Goal: Task Accomplishment & Management: Manage account settings

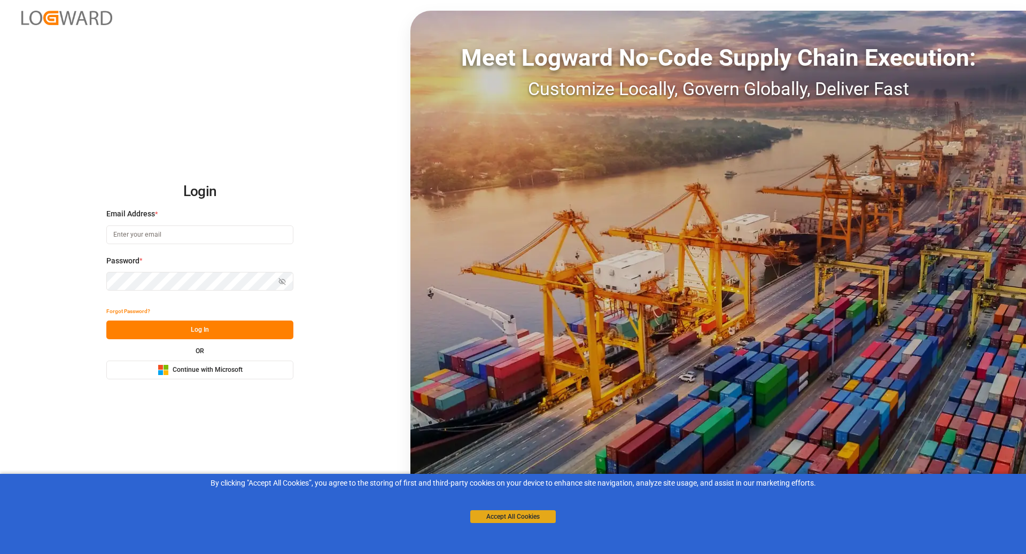
click at [507, 521] on button "Accept All Cookies" at bounding box center [513, 517] width 86 height 13
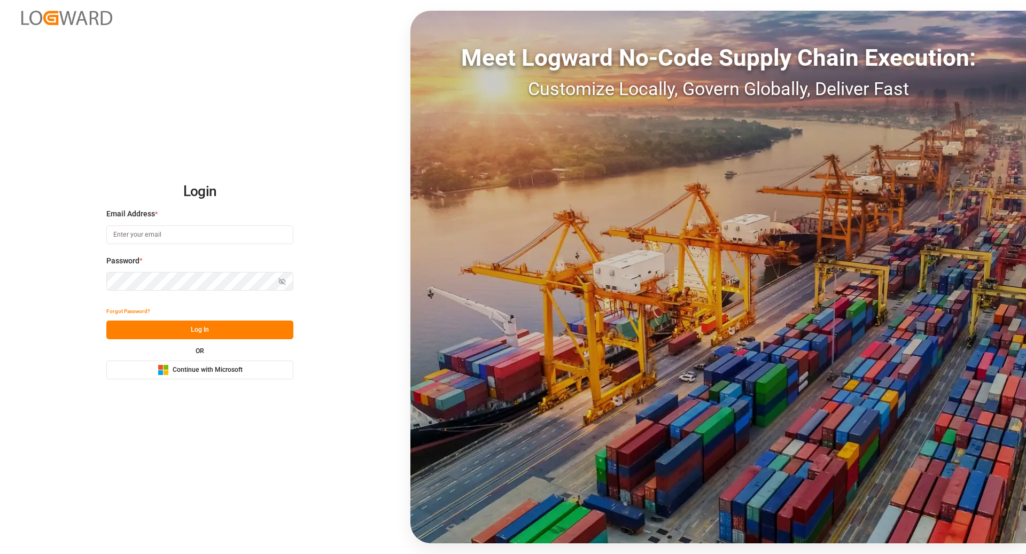
click at [243, 378] on button "Microsoft Logo Continue with Microsoft" at bounding box center [199, 370] width 187 height 19
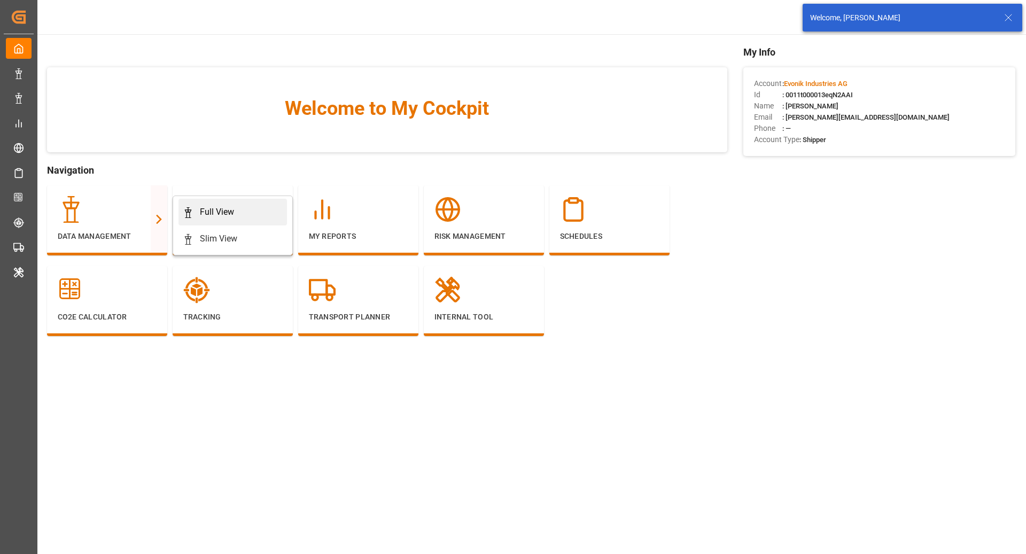
click at [203, 201] on link "Full View" at bounding box center [233, 212] width 109 height 27
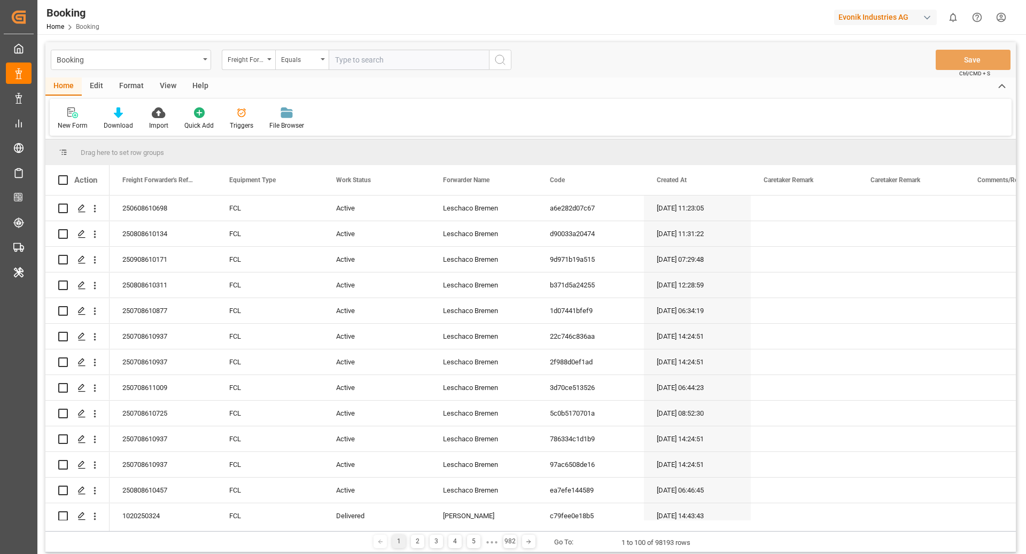
click at [123, 94] on div "Format" at bounding box center [131, 87] width 41 height 18
click at [72, 124] on div "Filter Rows" at bounding box center [74, 126] width 32 height 10
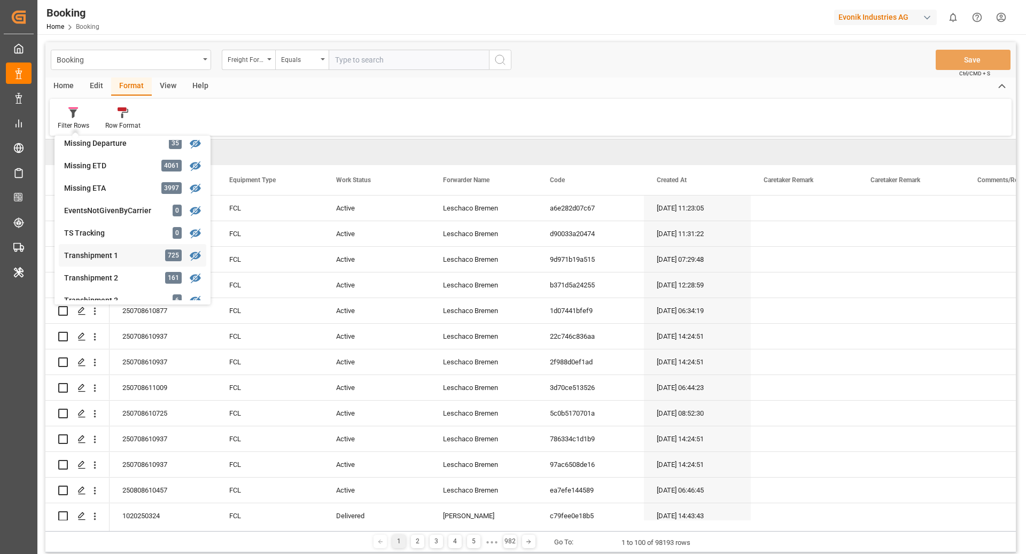
scroll to position [274, 0]
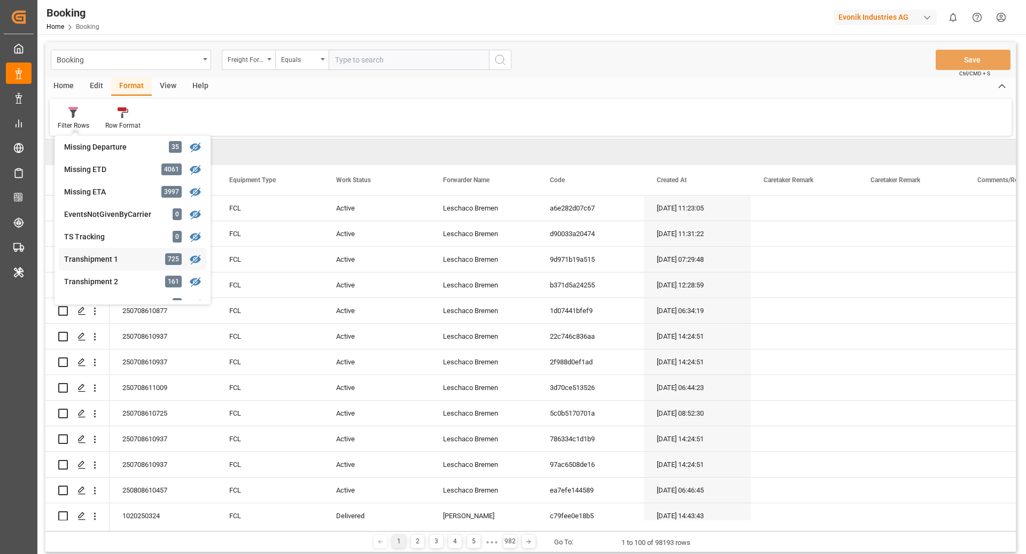
click at [132, 259] on div "Transhipment 1" at bounding box center [111, 259] width 94 height 11
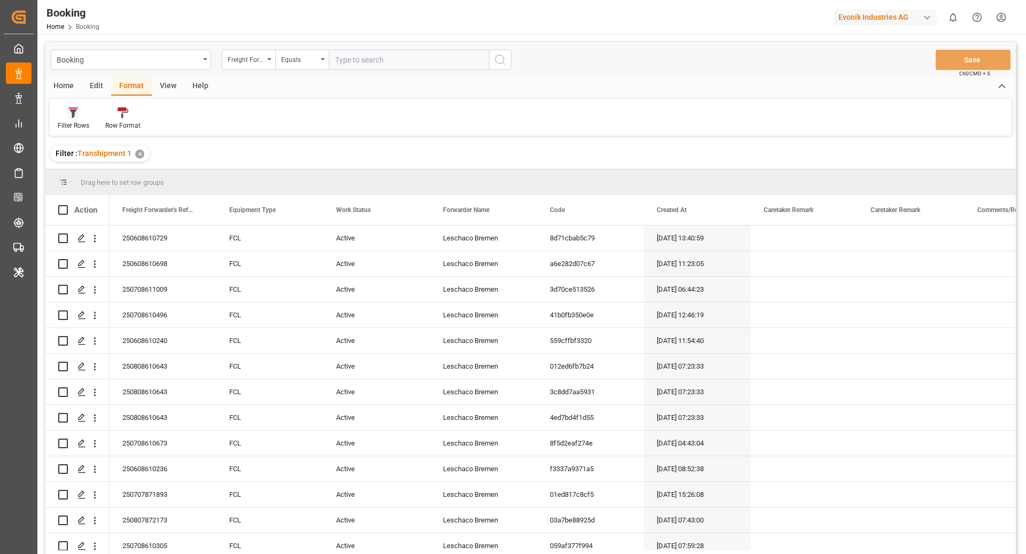
click at [83, 116] on div at bounding box center [74, 112] width 32 height 11
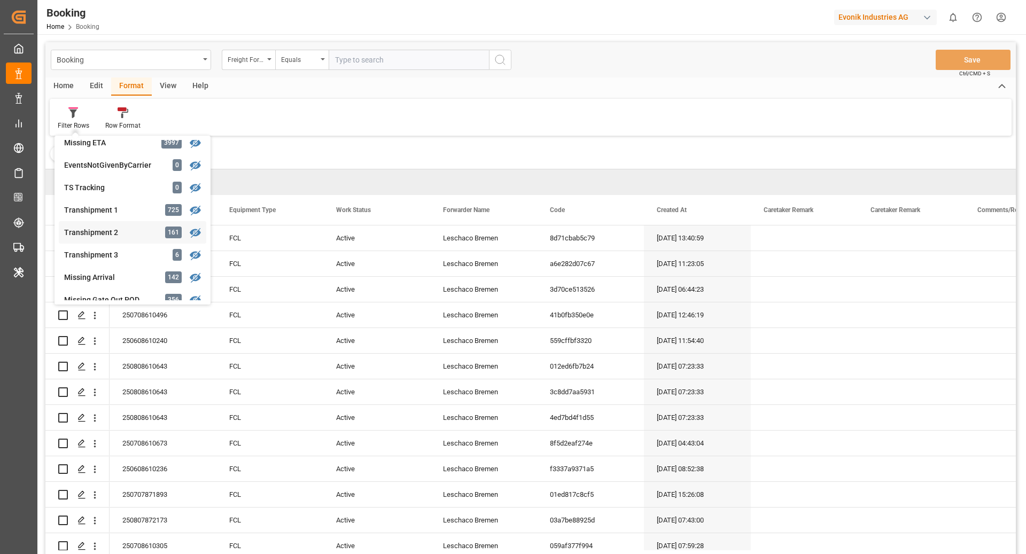
scroll to position [331, 0]
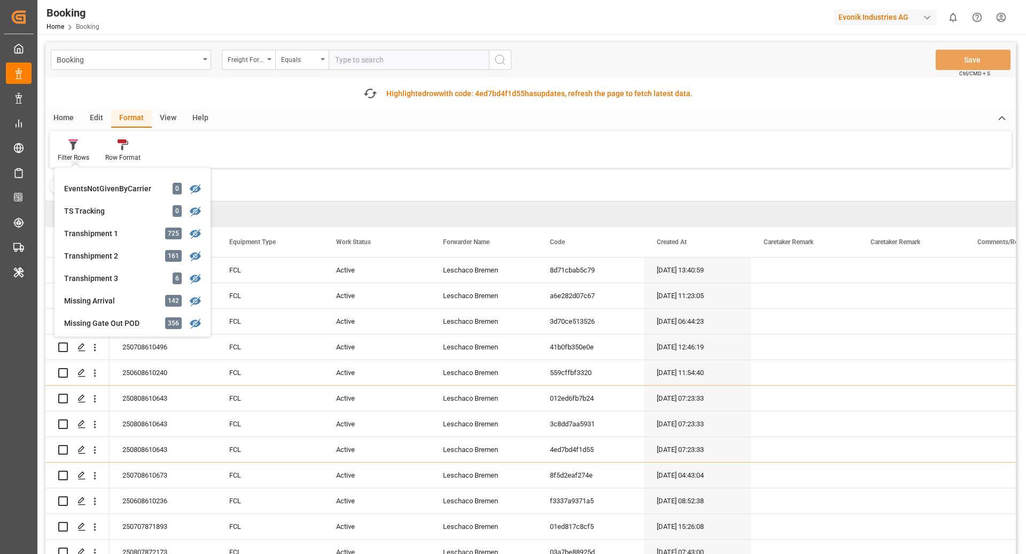
click at [285, 150] on div "Filter Rows GHM Tracking 2382 Karl gross 0 Evonik3rdParty 0 Business Line to be…" at bounding box center [531, 149] width 962 height 37
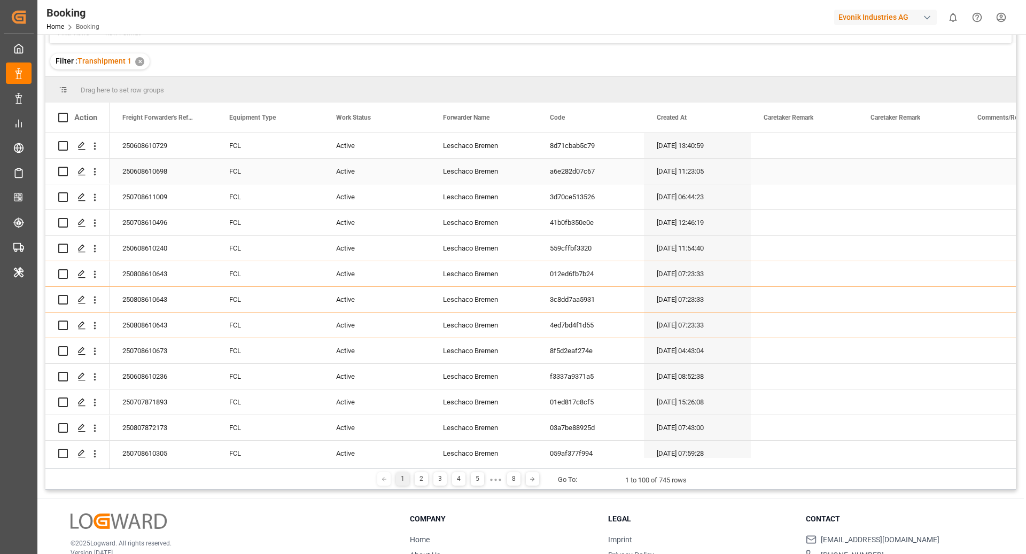
scroll to position [0, 0]
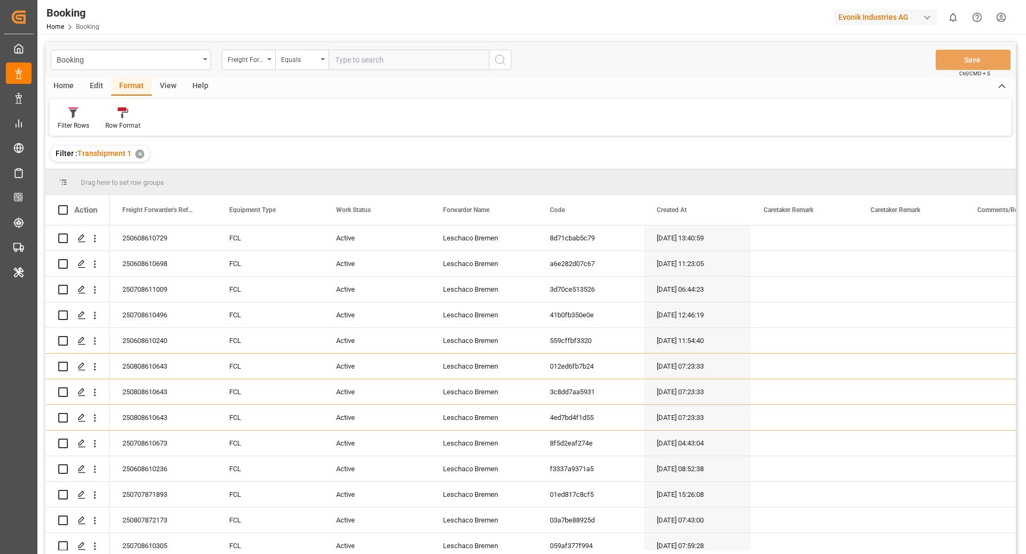
click at [163, 84] on div "View" at bounding box center [168, 87] width 33 height 18
click at [77, 105] on div "Default Standard Templates Save Template Reset Template" at bounding box center [531, 117] width 962 height 37
click at [61, 118] on div "Default" at bounding box center [68, 119] width 37 height 24
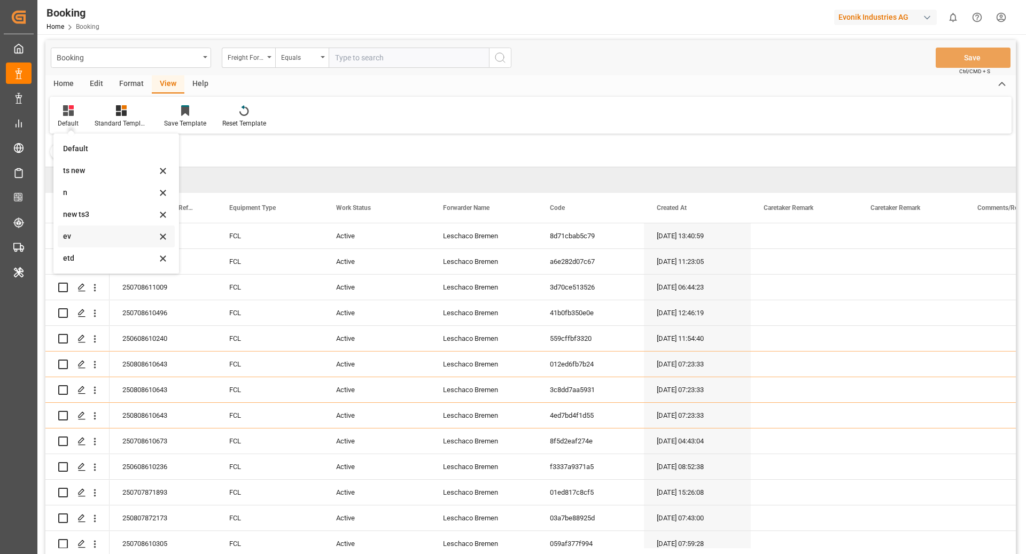
scroll to position [5, 0]
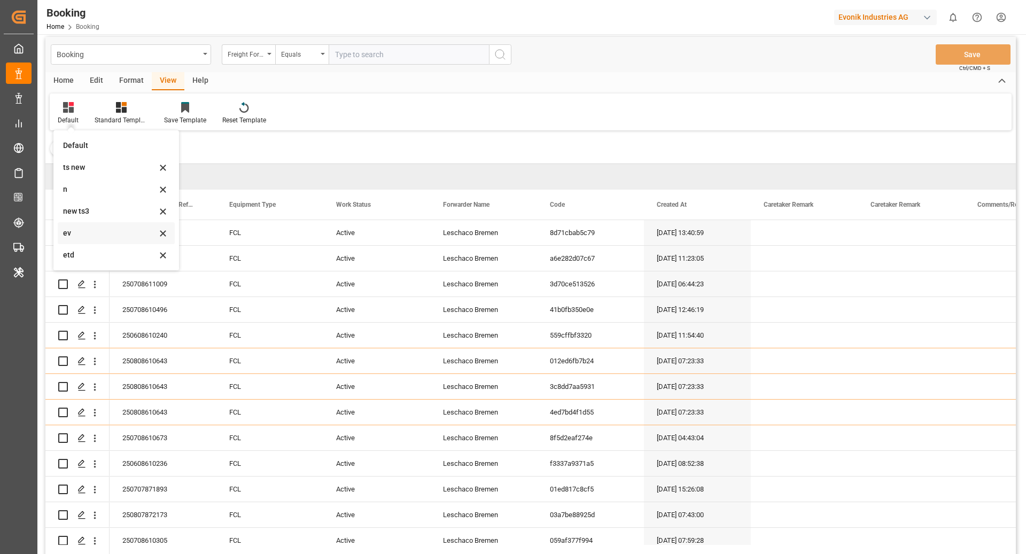
click at [88, 237] on div "ev" at bounding box center [110, 233] width 94 height 11
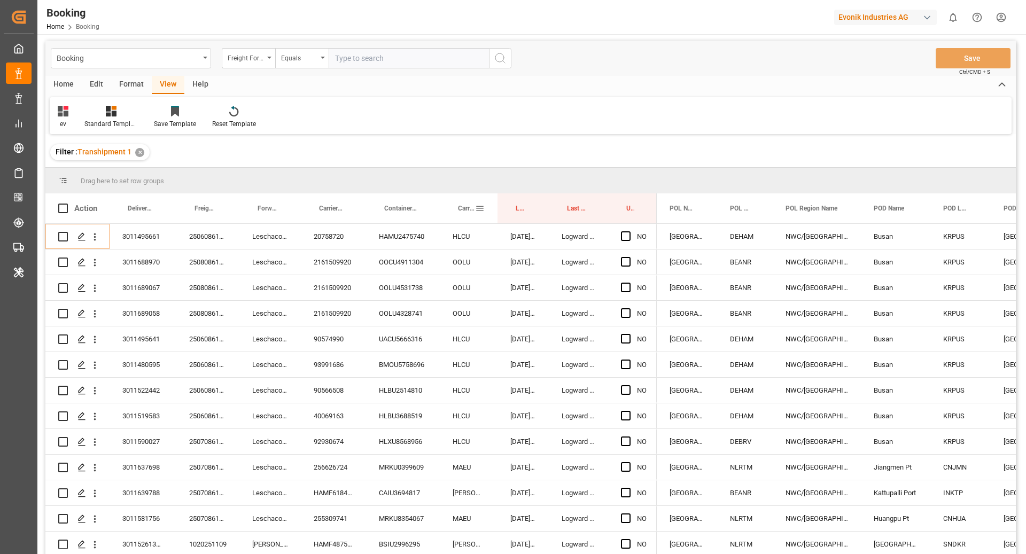
scroll to position [0, 0]
drag, startPoint x: 457, startPoint y: 215, endPoint x: 454, endPoint y: 195, distance: 20.5
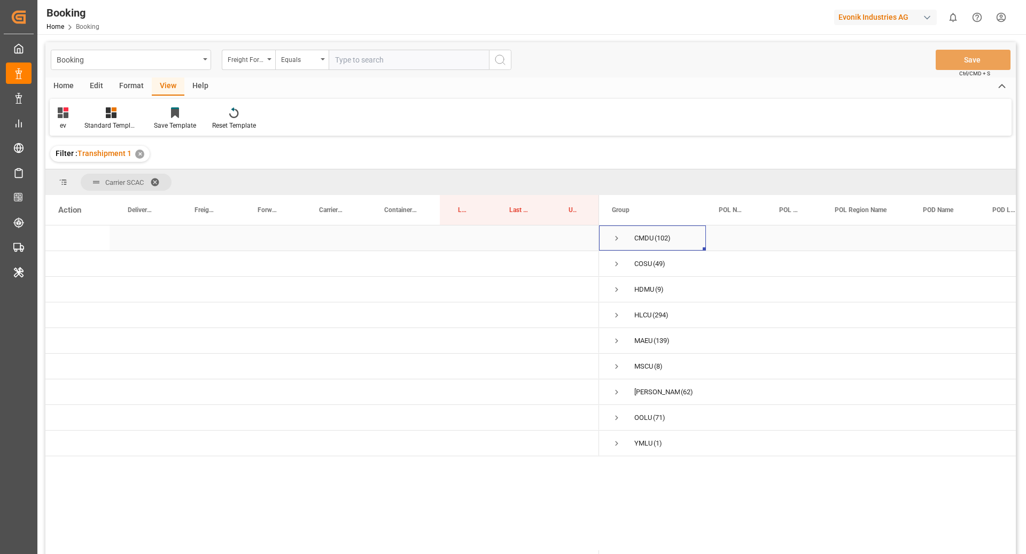
click at [616, 241] on span "Press SPACE to select this row." at bounding box center [617, 239] width 10 height 10
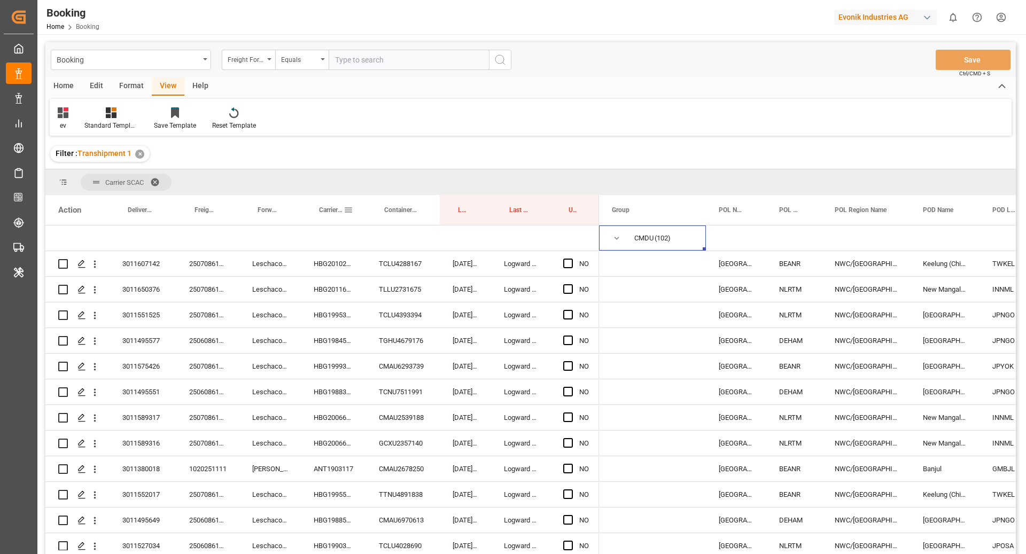
click at [325, 212] on span "Carrier Booking No." at bounding box center [331, 209] width 25 height 7
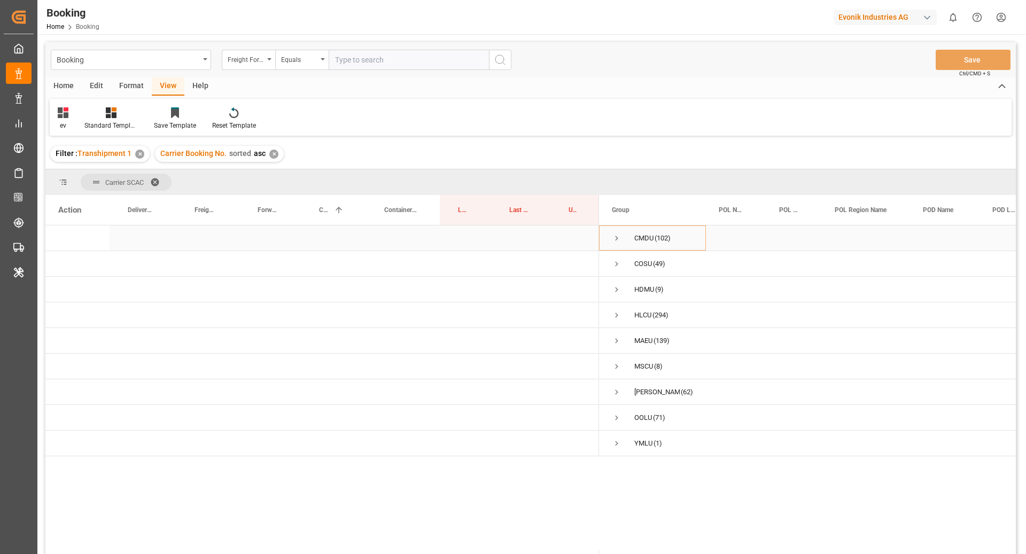
click at [612, 239] on span "Press SPACE to select this row." at bounding box center [617, 239] width 10 height 10
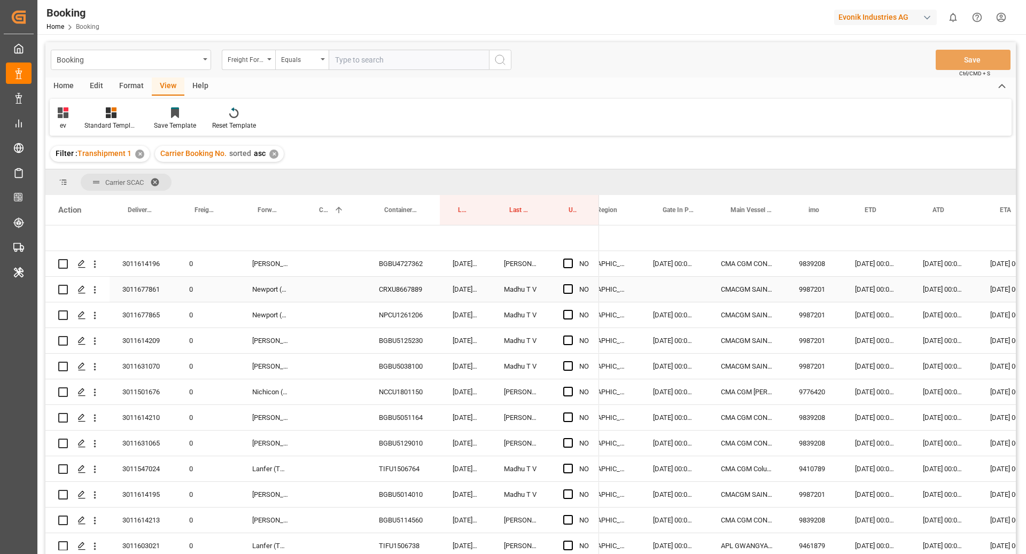
scroll to position [0, 466]
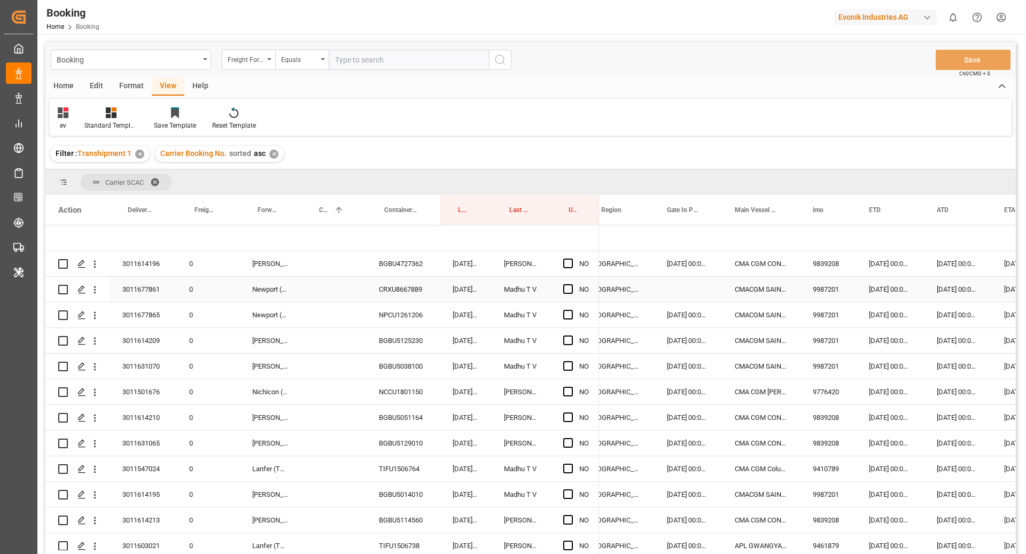
click at [393, 288] on div "CRXU8667889" at bounding box center [403, 289] width 74 height 25
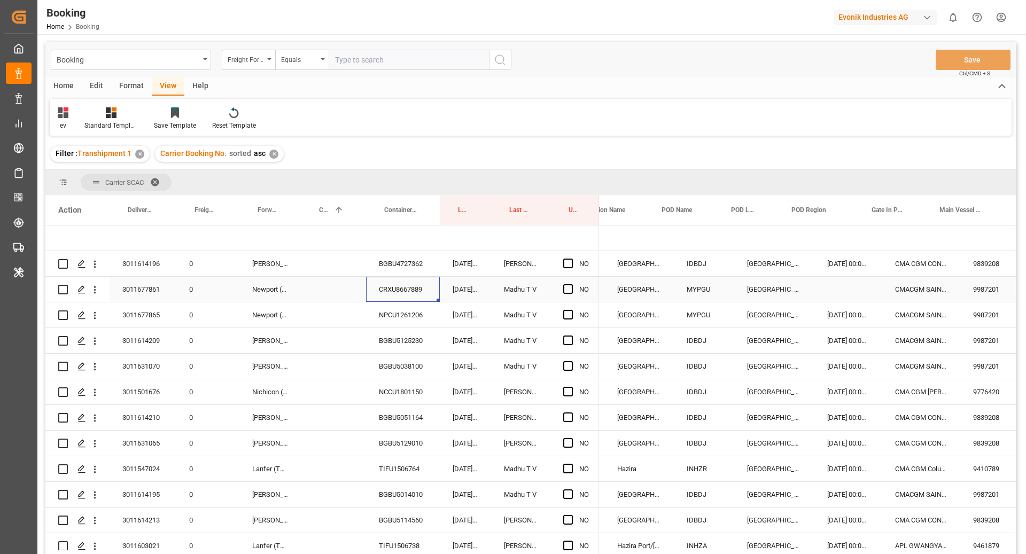
scroll to position [0, 130]
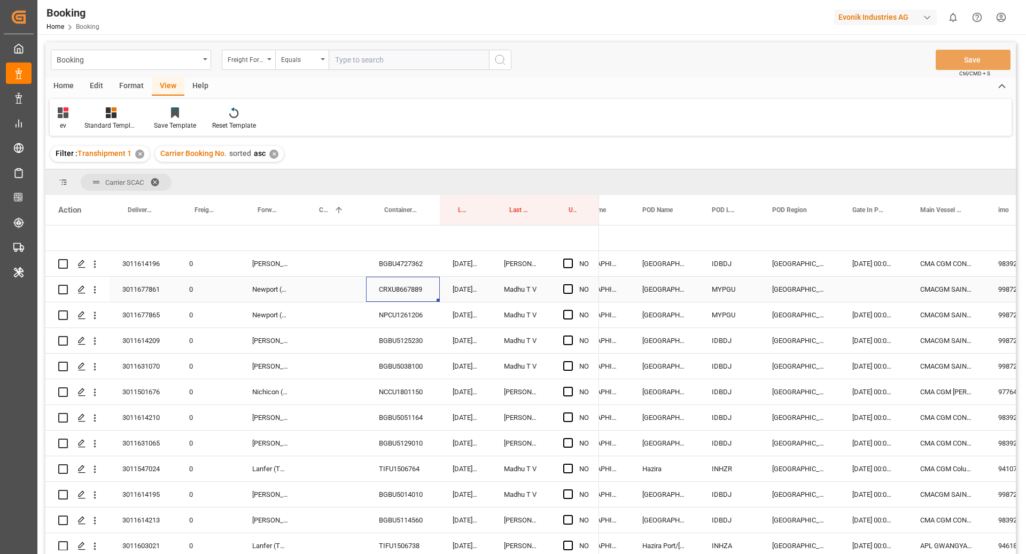
click at [855, 292] on div "Press SPACE to select this row." at bounding box center [874, 289] width 68 height 25
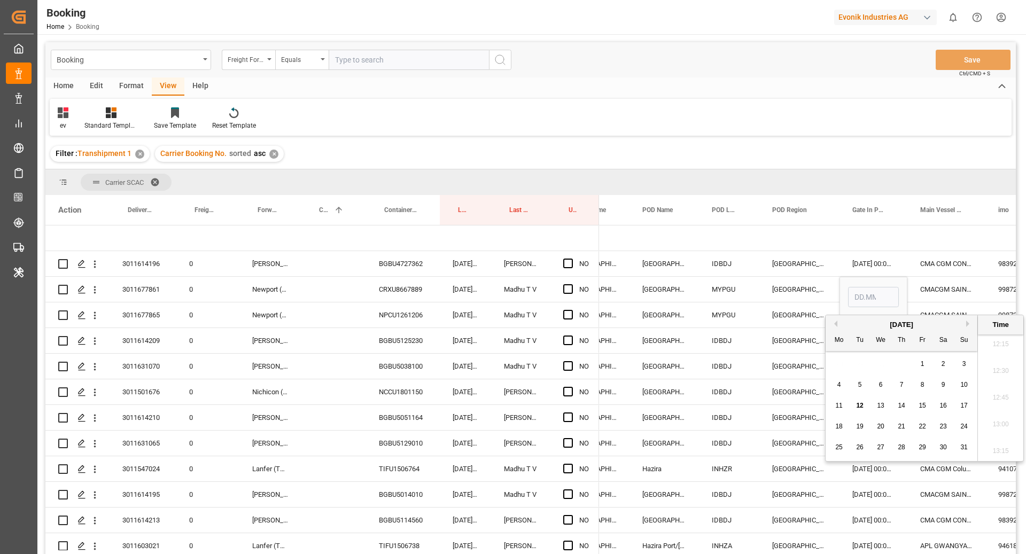
click at [837, 323] on button "Previous Month" at bounding box center [834, 324] width 6 height 6
click at [920, 424] on span "25" at bounding box center [922, 426] width 7 height 7
type input "25.07.2025 00:00"
click at [929, 290] on div "CMACGM SAINT GERMAIN" at bounding box center [947, 289] width 78 height 25
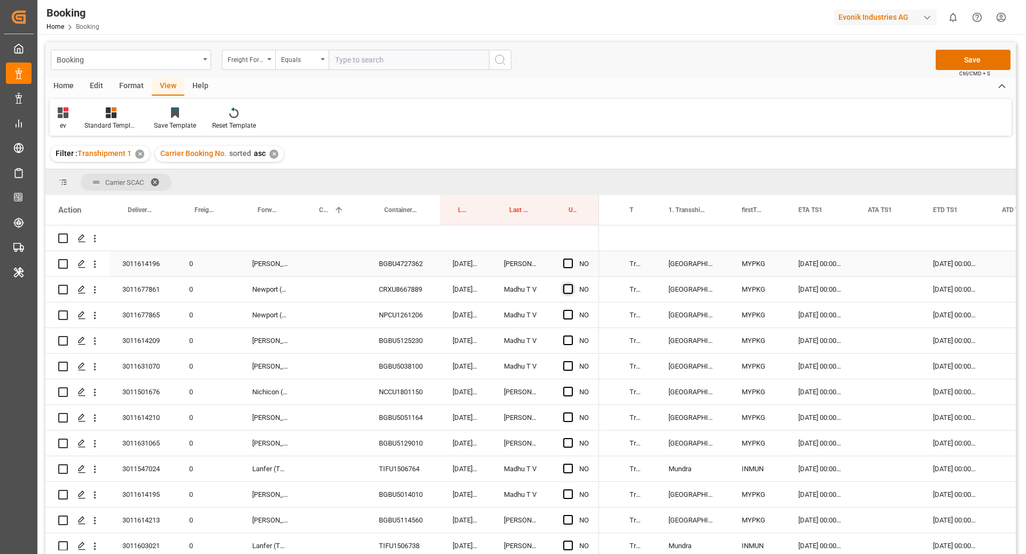
click at [568, 263] on span "Press SPACE to select this row." at bounding box center [568, 264] width 10 height 10
click at [571, 259] on input "Press SPACE to select this row." at bounding box center [571, 259] width 0 height 0
click at [573, 290] on span "Press SPACE to select this row." at bounding box center [568, 289] width 10 height 10
click at [571, 284] on input "Press SPACE to select this row." at bounding box center [571, 284] width 0 height 0
click at [568, 308] on div "Press SPACE to select this row." at bounding box center [571, 315] width 16 height 25
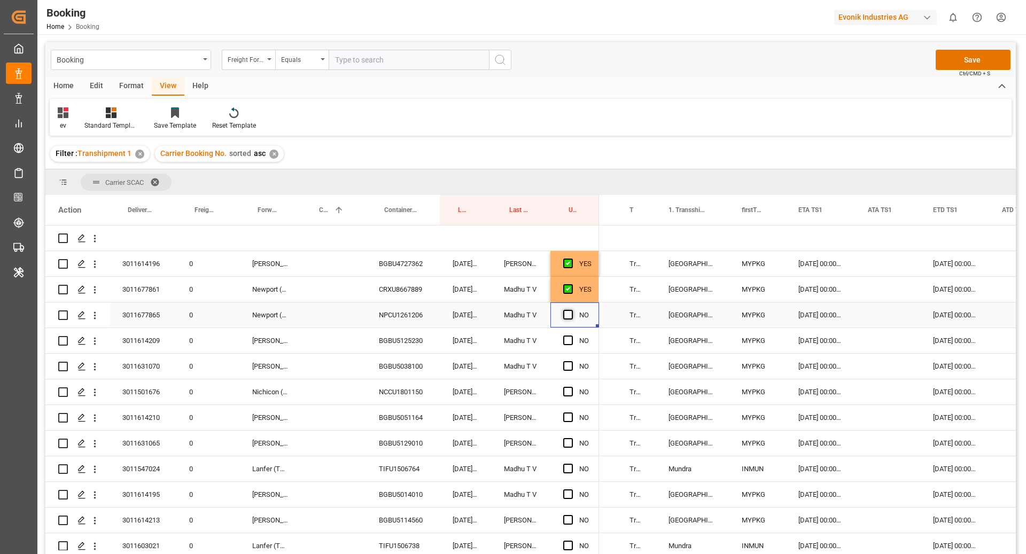
click at [568, 316] on span "Press SPACE to select this row." at bounding box center [568, 315] width 10 height 10
click at [571, 310] on input "Press SPACE to select this row." at bounding box center [571, 310] width 0 height 0
click at [567, 342] on span "Press SPACE to select this row." at bounding box center [568, 341] width 10 height 10
click at [571, 336] on input "Press SPACE to select this row." at bounding box center [571, 336] width 0 height 0
click at [571, 362] on span "Press SPACE to select this row." at bounding box center [568, 366] width 10 height 10
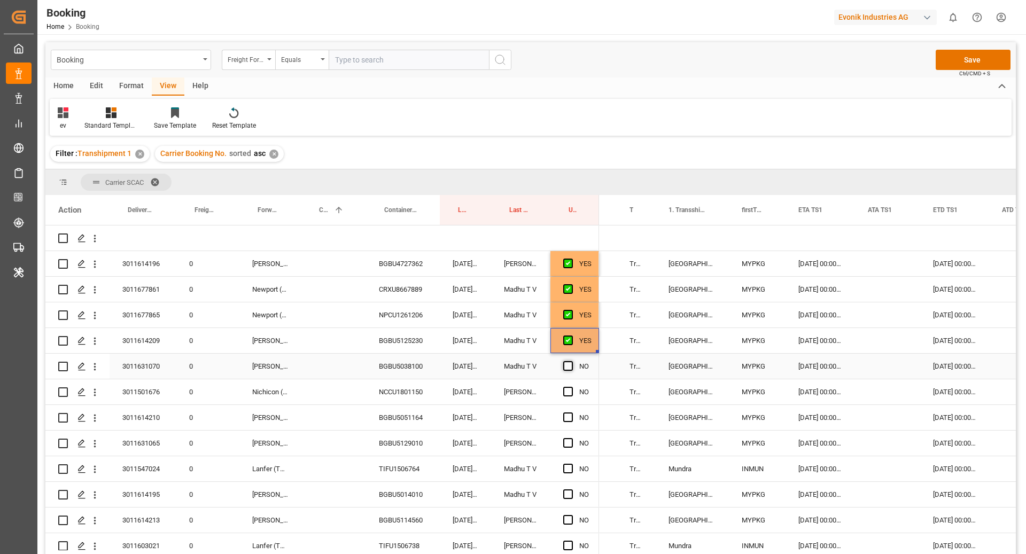
click at [571, 361] on input "Press SPACE to select this row." at bounding box center [571, 361] width 0 height 0
click at [567, 392] on span "Press SPACE to select this row." at bounding box center [568, 392] width 10 height 10
click at [571, 387] on input "Press SPACE to select this row." at bounding box center [571, 387] width 0 height 0
click at [428, 391] on div "NCCU1801150" at bounding box center [403, 392] width 74 height 25
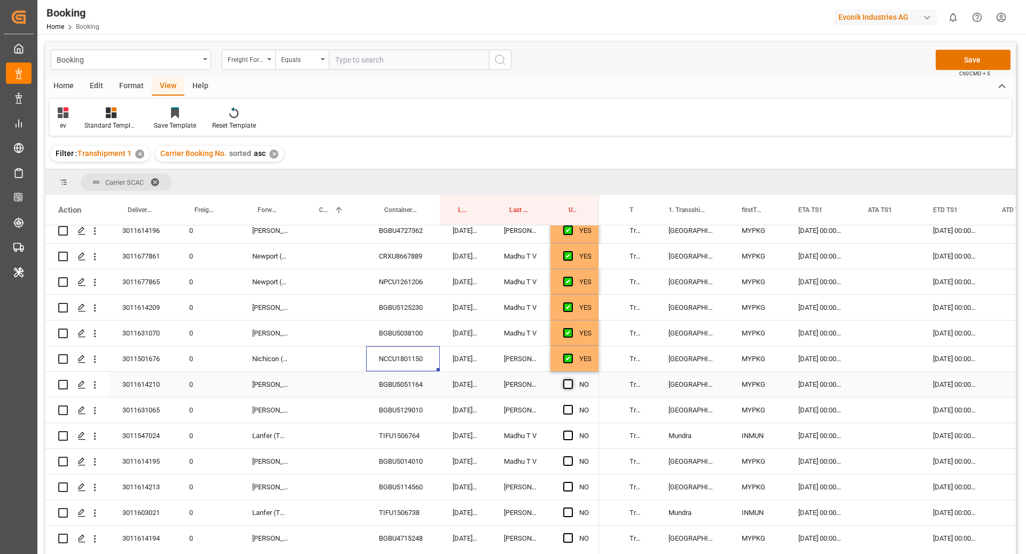
click at [568, 384] on span "Press SPACE to select this row." at bounding box center [568, 385] width 10 height 10
click at [571, 380] on input "Press SPACE to select this row." at bounding box center [571, 380] width 0 height 0
click at [572, 413] on span "Press SPACE to select this row." at bounding box center [568, 410] width 10 height 10
click at [571, 405] on input "Press SPACE to select this row." at bounding box center [571, 405] width 0 height 0
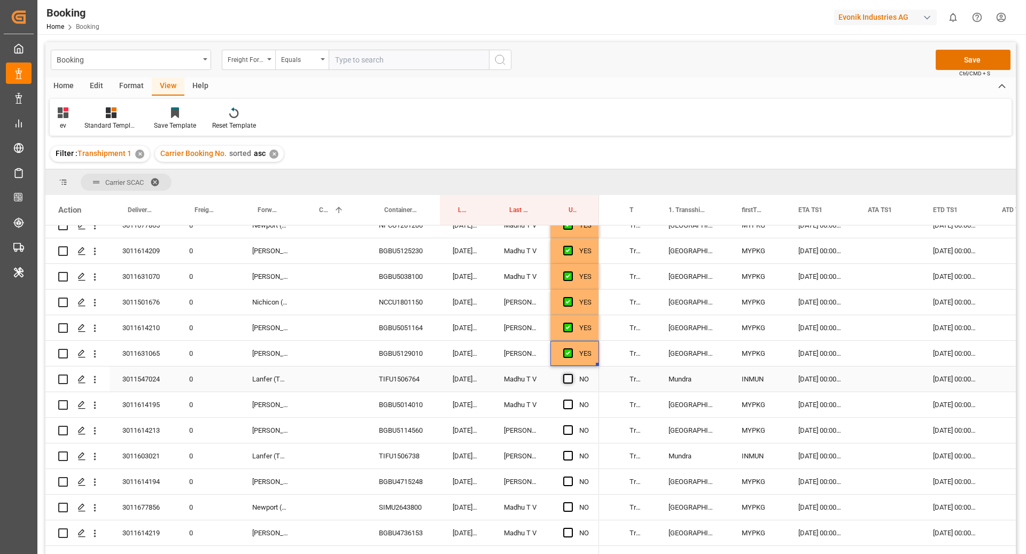
click at [570, 381] on span "Press SPACE to select this row." at bounding box center [568, 379] width 10 height 10
click at [571, 374] on input "Press SPACE to select this row." at bounding box center [571, 374] width 0 height 0
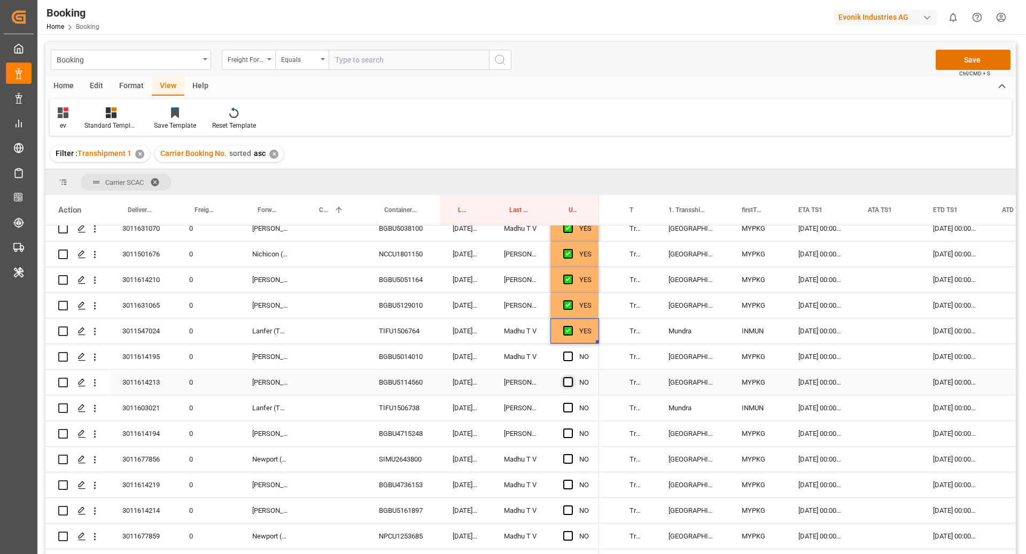
scroll to position [149, 0]
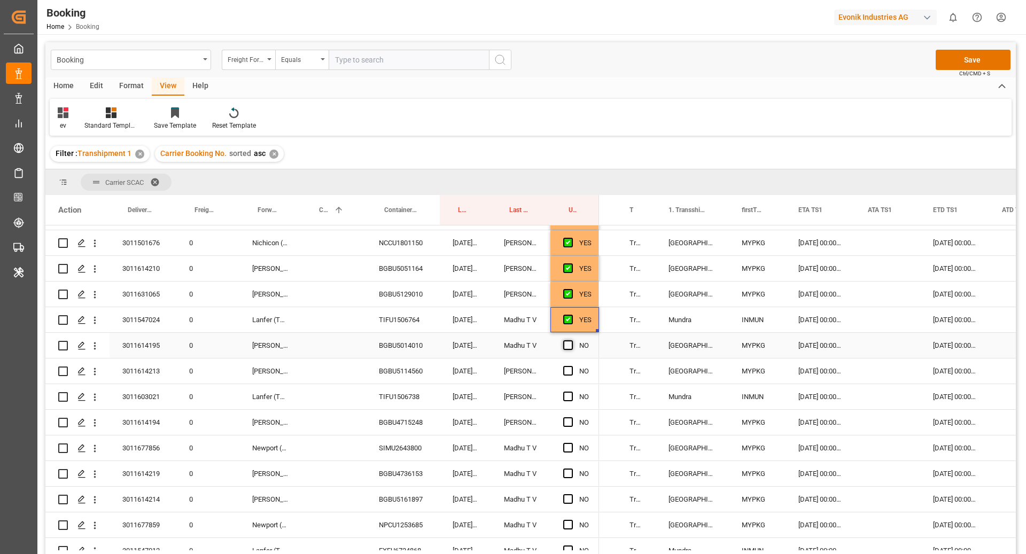
click at [566, 344] on span "Press SPACE to select this row." at bounding box center [568, 346] width 10 height 10
click at [571, 341] on input "Press SPACE to select this row." at bounding box center [571, 341] width 0 height 0
click at [566, 371] on span "Press SPACE to select this row." at bounding box center [568, 371] width 10 height 10
click at [571, 366] on input "Press SPACE to select this row." at bounding box center [571, 366] width 0 height 0
drag, startPoint x: 568, startPoint y: 389, endPoint x: 573, endPoint y: 408, distance: 19.8
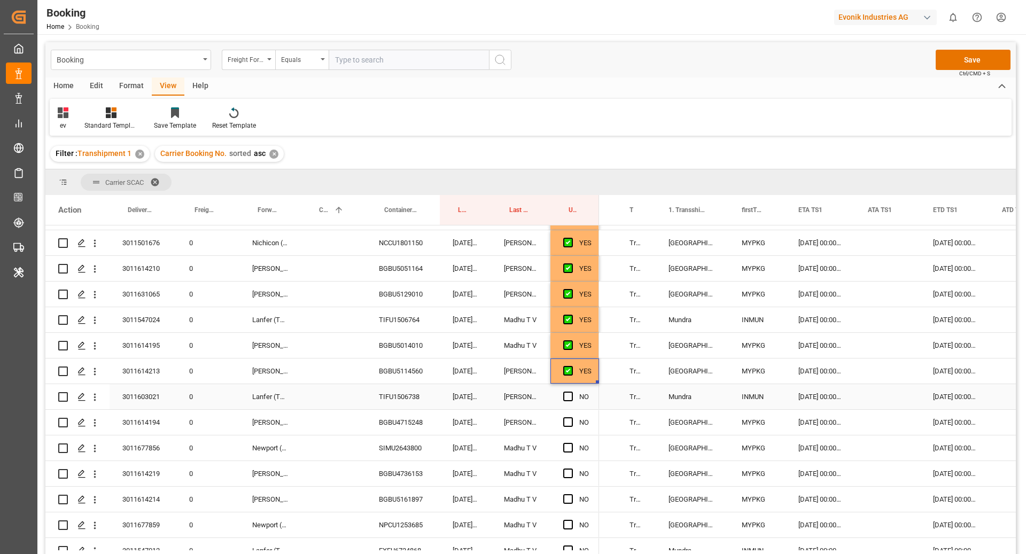
click at [568, 389] on div "Press SPACE to select this row." at bounding box center [571, 397] width 16 height 25
click at [566, 392] on span "Press SPACE to select this row." at bounding box center [568, 397] width 10 height 10
click at [571, 392] on input "Press SPACE to select this row." at bounding box center [571, 392] width 0 height 0
click at [571, 423] on span "Press SPACE to select this row." at bounding box center [568, 423] width 10 height 10
click at [571, 418] on input "Press SPACE to select this row." at bounding box center [571, 418] width 0 height 0
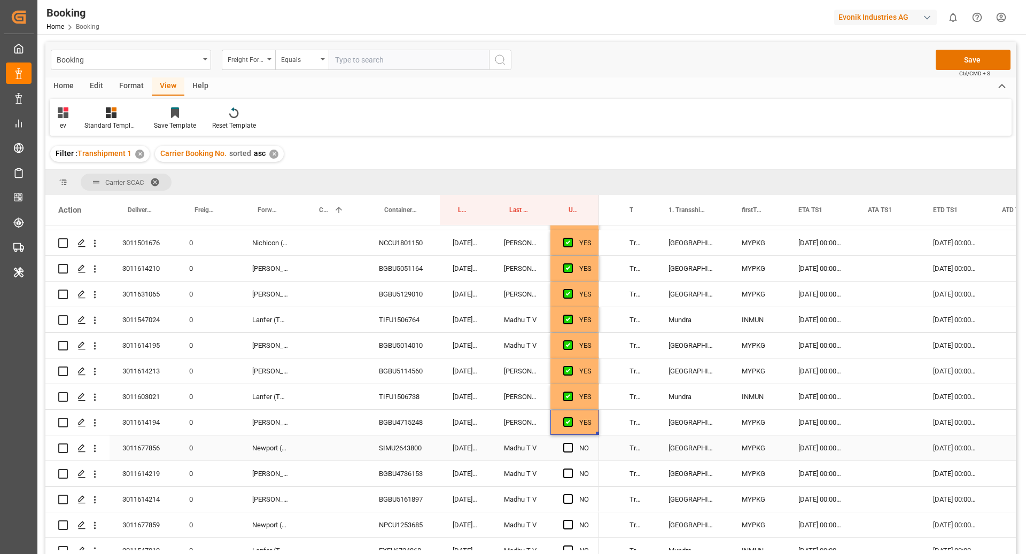
click at [567, 442] on div "Press SPACE to select this row." at bounding box center [571, 448] width 16 height 25
click at [568, 447] on span "Press SPACE to select this row." at bounding box center [568, 448] width 10 height 10
click at [571, 443] on input "Press SPACE to select this row." at bounding box center [571, 443] width 0 height 0
click at [570, 479] on div "Press SPACE to select this row." at bounding box center [571, 474] width 16 height 25
click at [567, 496] on span "Press SPACE to select this row." at bounding box center [568, 499] width 10 height 10
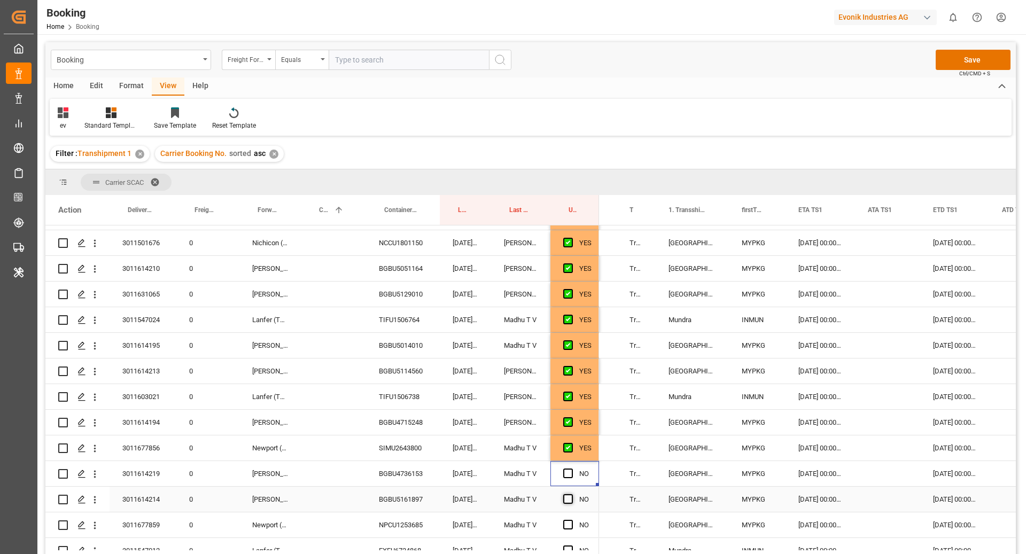
click at [571, 494] on input "Press SPACE to select this row." at bounding box center [571, 494] width 0 height 0
click at [564, 469] on span "Press SPACE to select this row." at bounding box center [568, 474] width 10 height 10
click at [571, 469] on input "Press SPACE to select this row." at bounding box center [571, 469] width 0 height 0
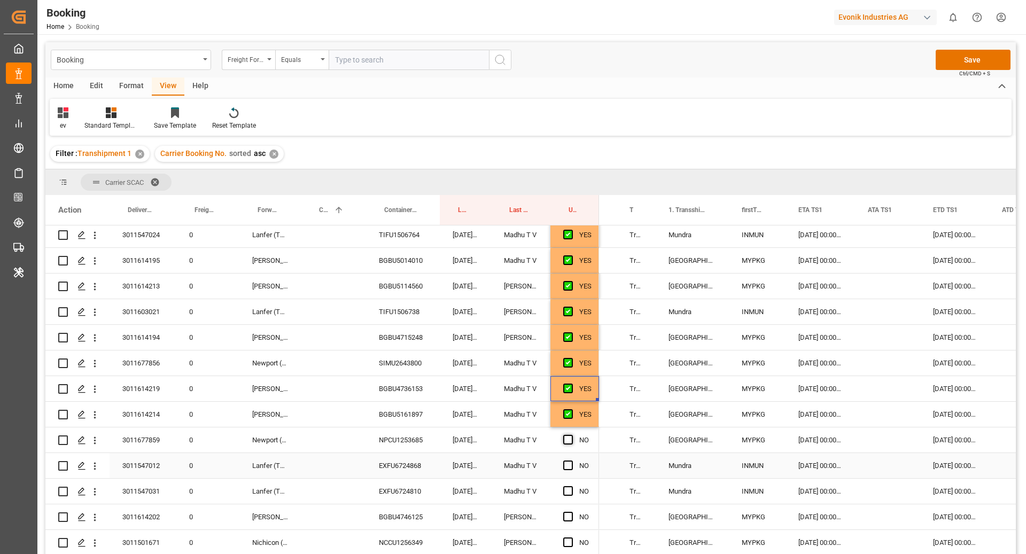
scroll to position [243, 0]
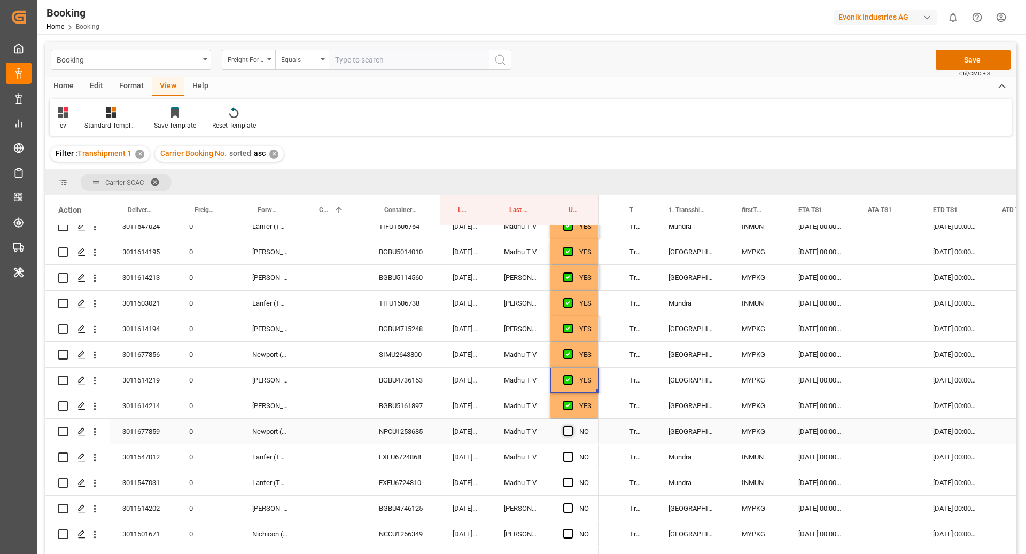
click at [565, 427] on span "Press SPACE to select this row." at bounding box center [568, 432] width 10 height 10
click at [571, 427] on input "Press SPACE to select this row." at bounding box center [571, 427] width 0 height 0
click at [562, 459] on div "NO" at bounding box center [575, 457] width 49 height 25
click at [566, 457] on span "Press SPACE to select this row." at bounding box center [568, 457] width 10 height 10
click at [571, 452] on input "Press SPACE to select this row." at bounding box center [571, 452] width 0 height 0
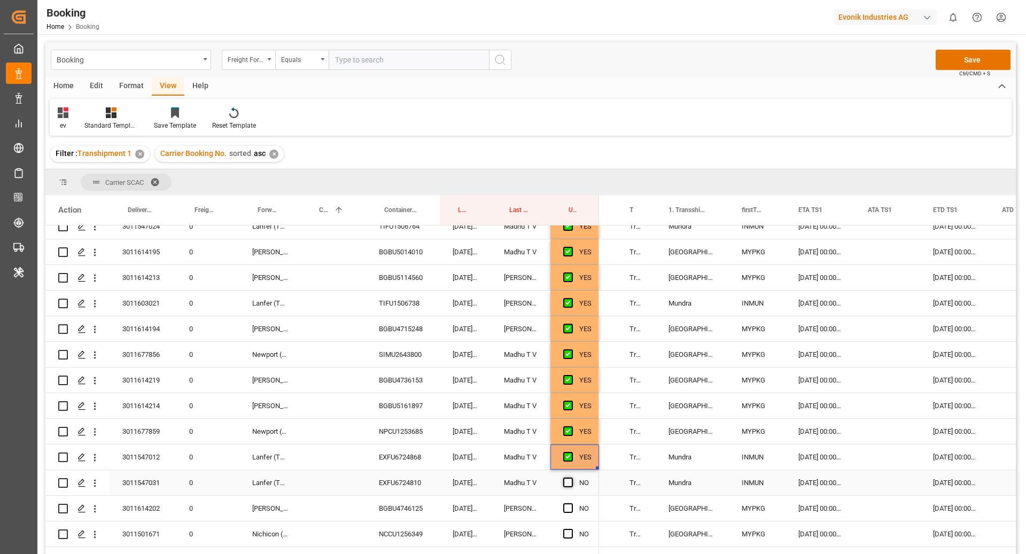
click at [570, 478] on span "Press SPACE to select this row." at bounding box center [568, 483] width 10 height 10
click at [571, 478] on input "Press SPACE to select this row." at bounding box center [571, 478] width 0 height 0
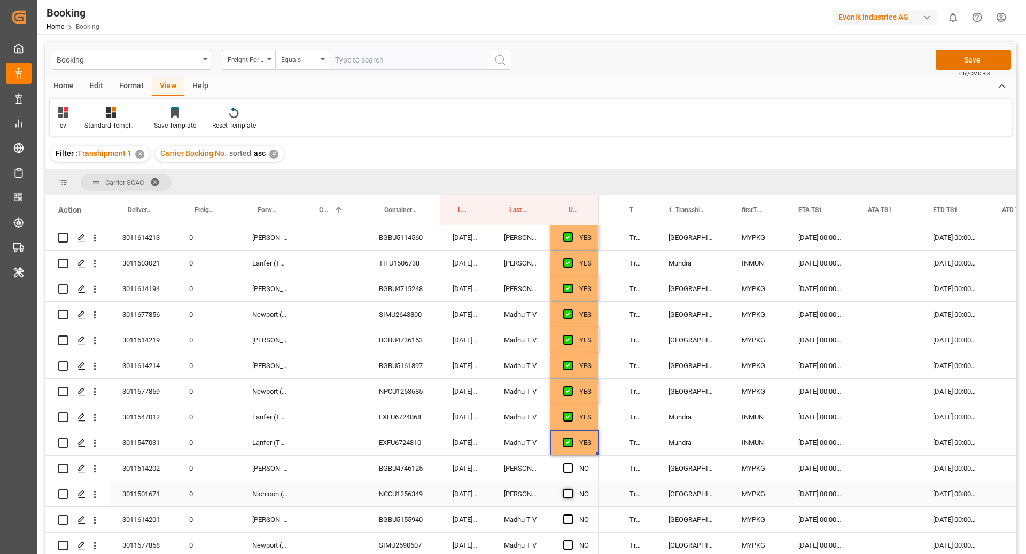
scroll to position [296, 0]
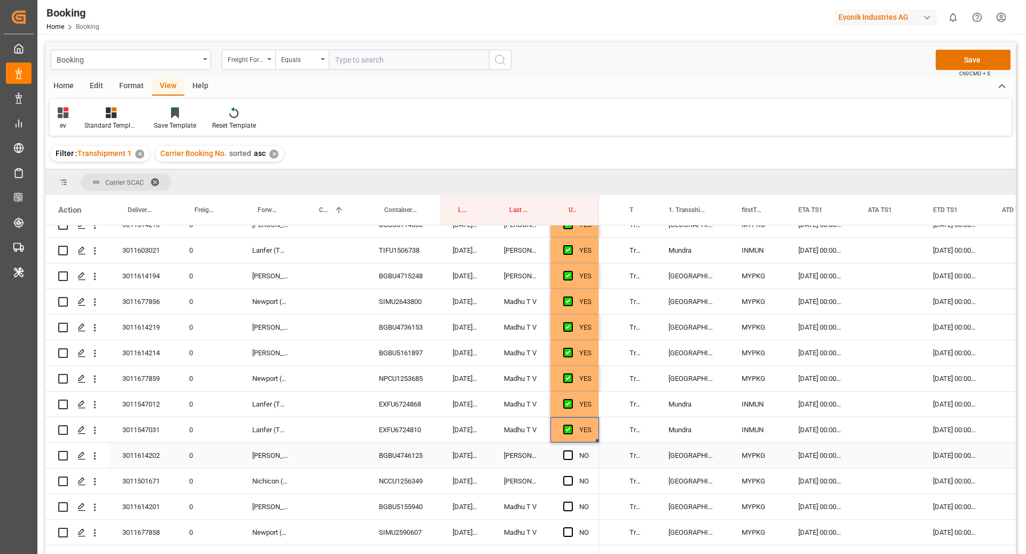
click at [567, 460] on div "Press SPACE to select this row." at bounding box center [571, 456] width 16 height 25
click at [566, 472] on div "Press SPACE to select this row." at bounding box center [571, 481] width 16 height 25
click at [567, 452] on span "Press SPACE to select this row." at bounding box center [568, 456] width 10 height 10
click at [571, 451] on input "Press SPACE to select this row." at bounding box center [571, 451] width 0 height 0
click at [562, 479] on div "NO" at bounding box center [575, 481] width 49 height 25
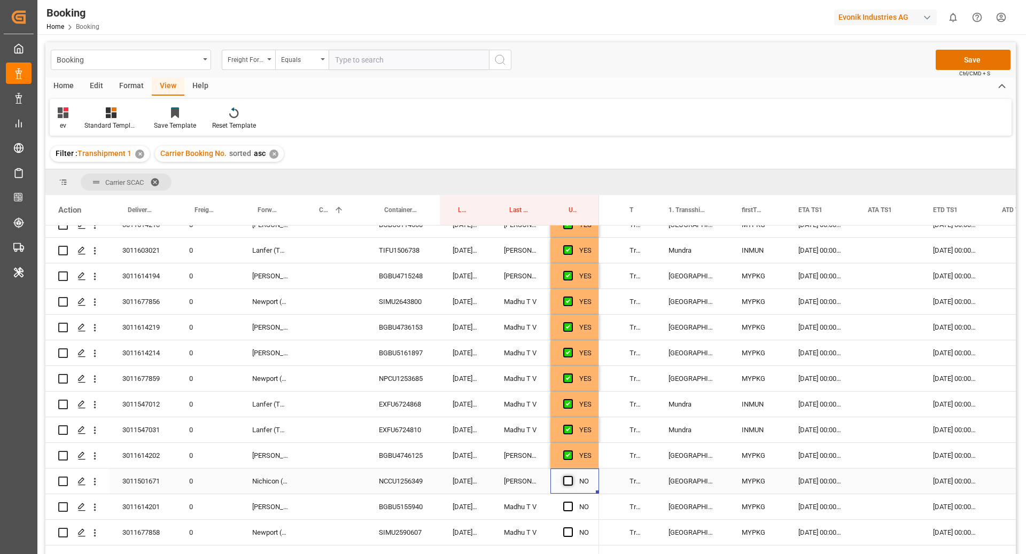
click at [570, 482] on span "Press SPACE to select this row." at bounding box center [568, 481] width 10 height 10
click at [571, 476] on input "Press SPACE to select this row." at bounding box center [571, 476] width 0 height 0
click at [427, 484] on div "NCCU1256349" at bounding box center [403, 481] width 74 height 25
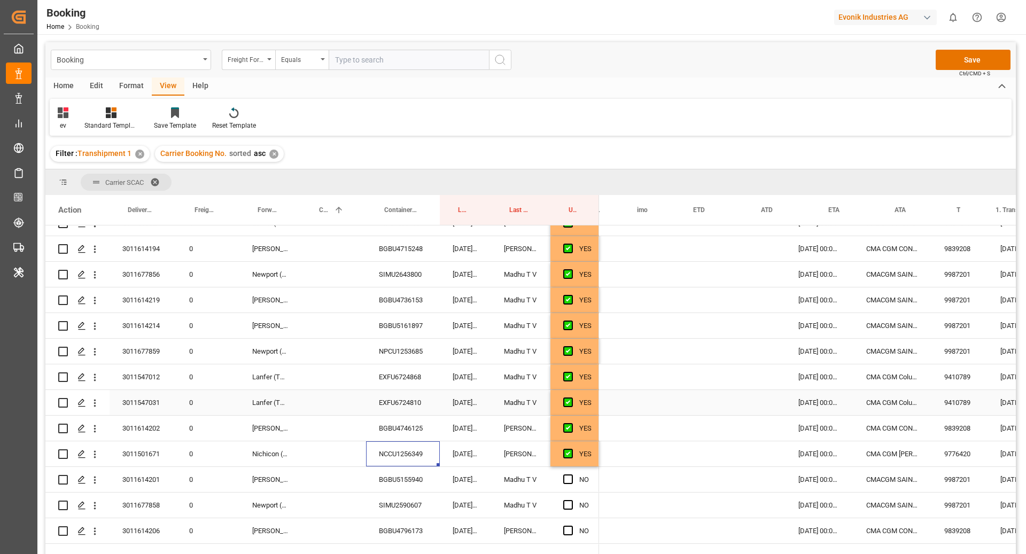
scroll to position [0, 0]
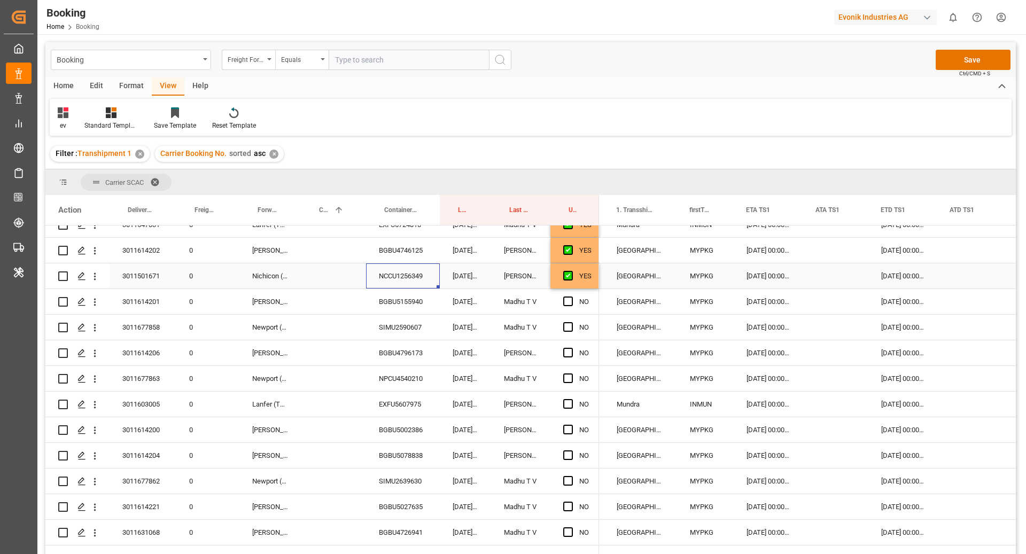
click at [589, 285] on div "YES" at bounding box center [585, 276] width 12 height 25
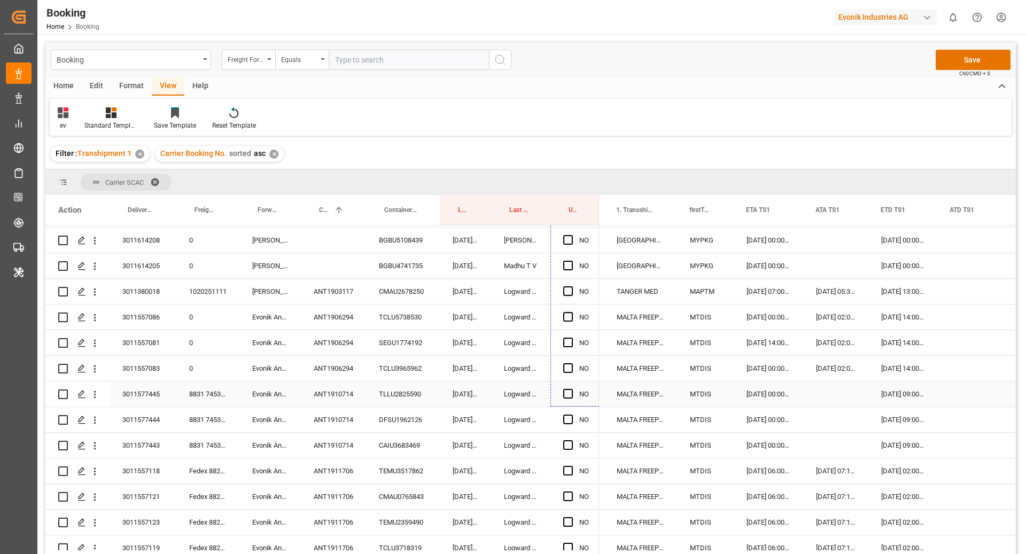
drag, startPoint x: 598, startPoint y: 288, endPoint x: 582, endPoint y: 384, distance: 97.6
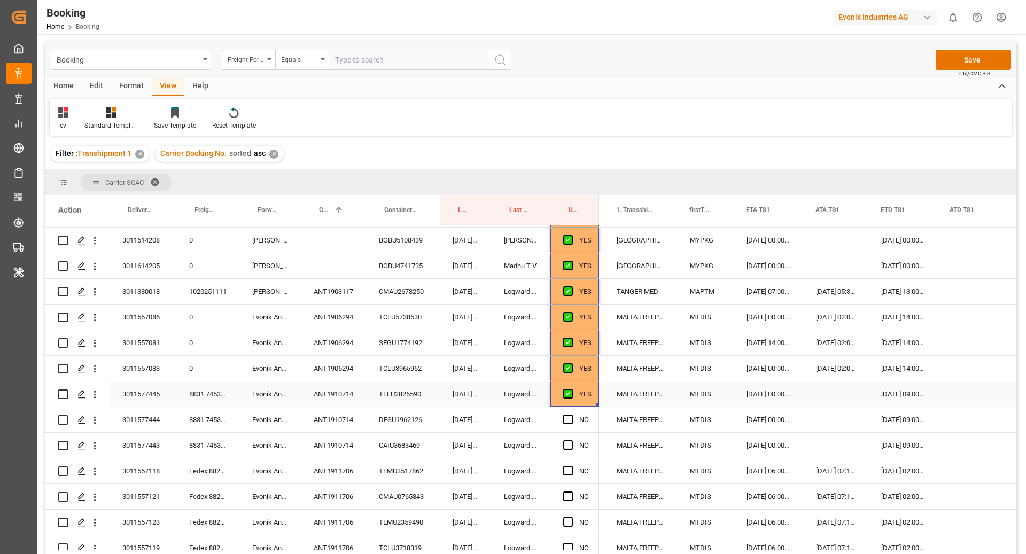
click at [400, 392] on div "TLLU2825590" at bounding box center [403, 394] width 74 height 25
click at [345, 397] on div "ANT1910714" at bounding box center [333, 394] width 65 height 25
drag, startPoint x: 419, startPoint y: 393, endPoint x: 424, endPoint y: 438, distance: 45.3
click at [415, 399] on div "TLLU2825590" at bounding box center [403, 394] width 74 height 25
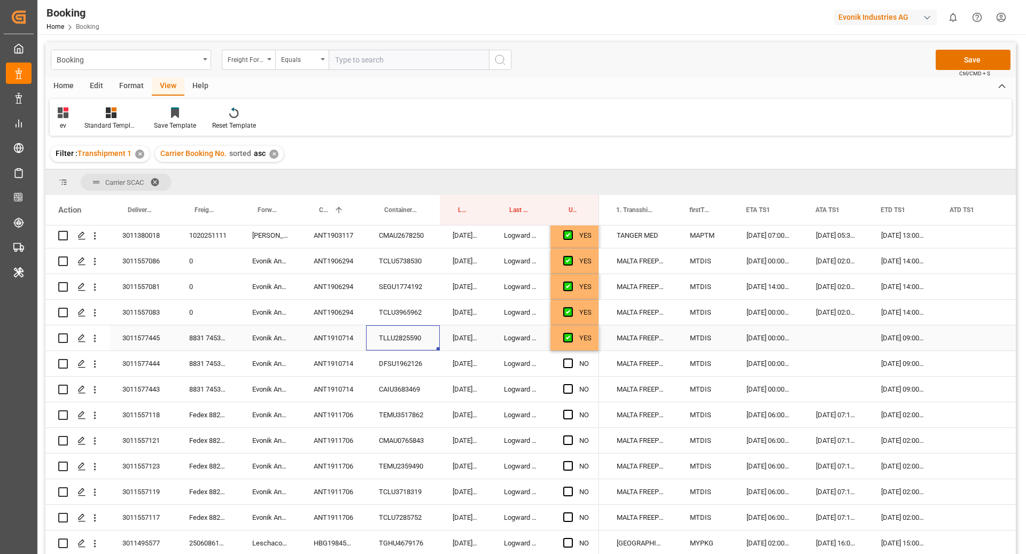
scroll to position [1222, 0]
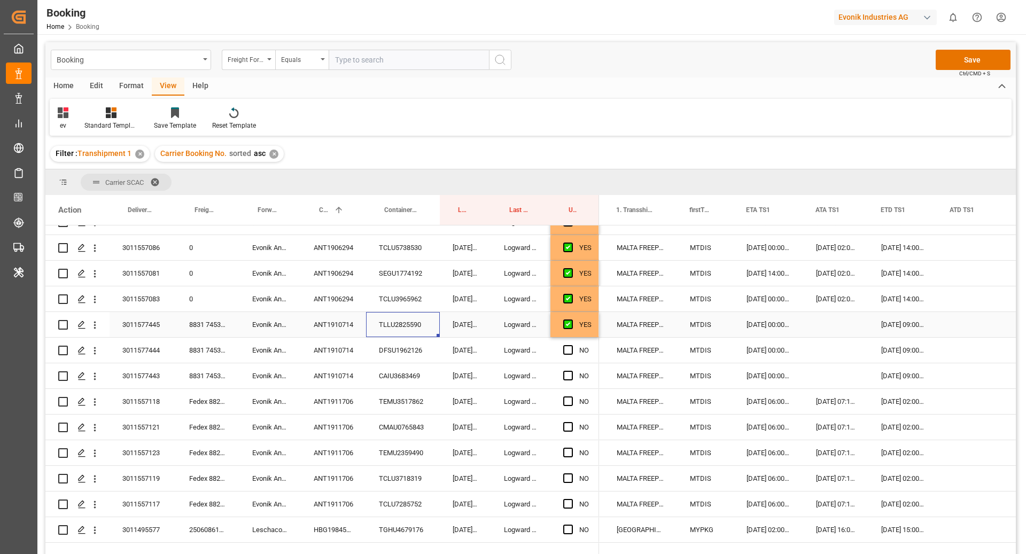
click at [590, 329] on div "YES" at bounding box center [585, 325] width 12 height 25
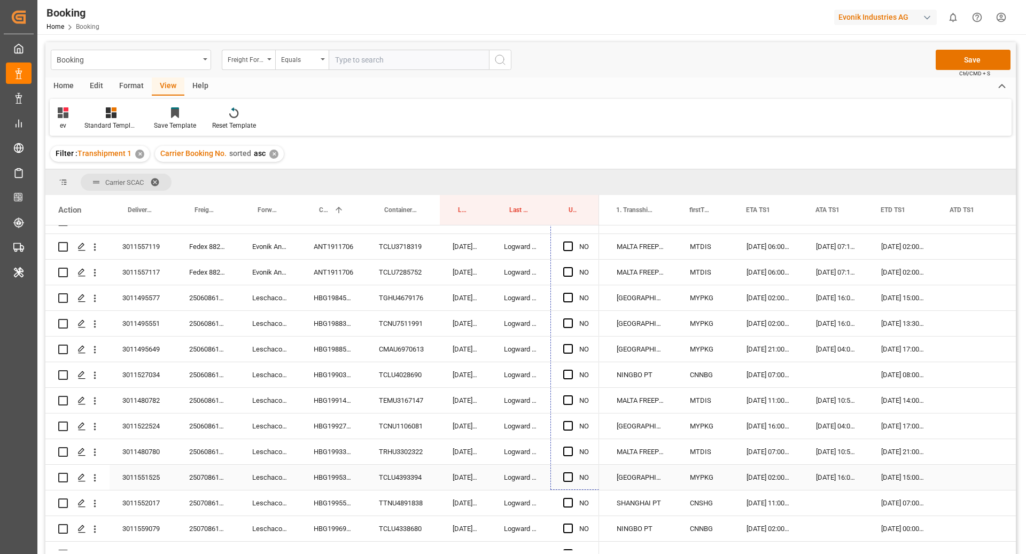
scroll to position [1455, 0]
drag, startPoint x: 599, startPoint y: 337, endPoint x: 592, endPoint y: 473, distance: 136.0
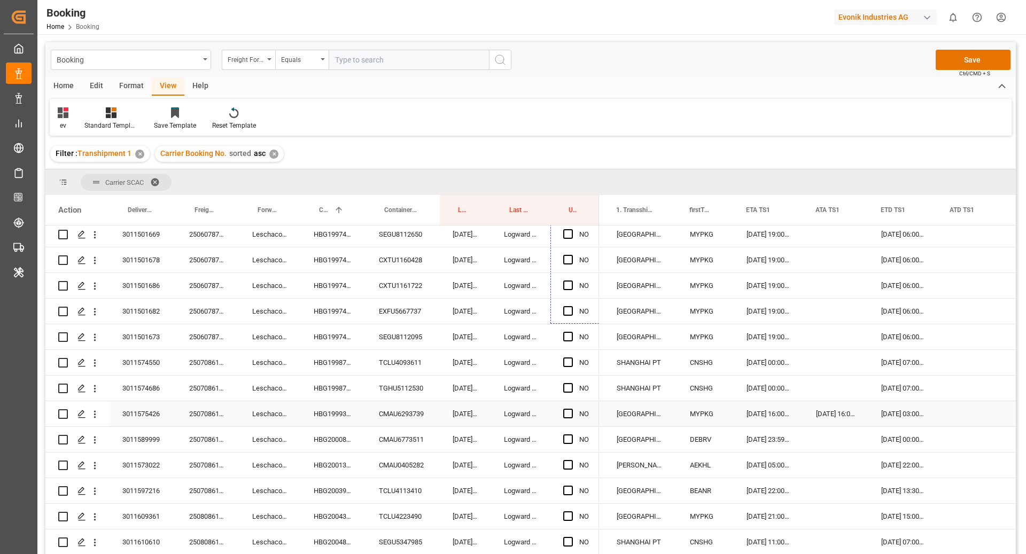
scroll to position [1775, 0]
drag, startPoint x: 598, startPoint y: 356, endPoint x: 579, endPoint y: 458, distance: 103.2
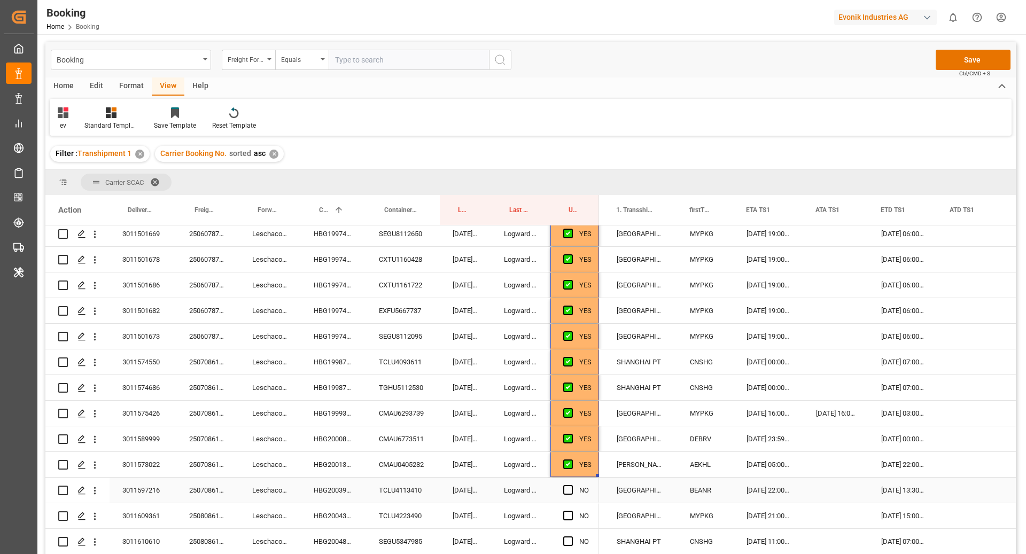
click at [390, 492] on div "TCLU4113410" at bounding box center [403, 490] width 74 height 25
click at [331, 493] on div "HBG2003906" at bounding box center [333, 490] width 65 height 25
drag, startPoint x: 396, startPoint y: 483, endPoint x: 395, endPoint y: 490, distance: 6.6
click at [395, 490] on div "TCLU4113410" at bounding box center [403, 490] width 74 height 25
click at [817, 490] on div "Press SPACE to select this row." at bounding box center [835, 490] width 65 height 25
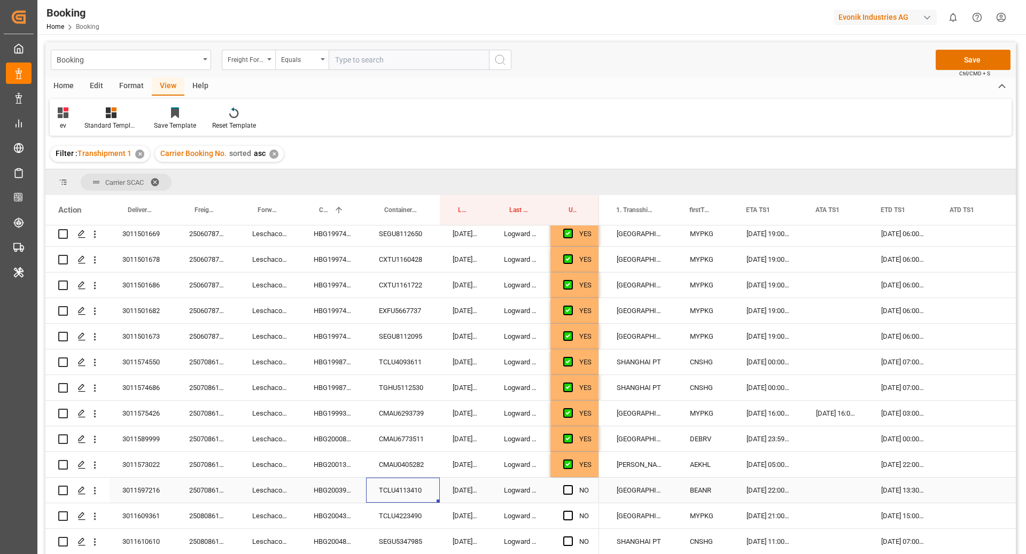
click at [817, 490] on div "Press SPACE to select this row." at bounding box center [835, 490] width 65 height 25
click at [826, 485] on div "Press SPACE to select this row." at bounding box center [835, 490] width 65 height 25
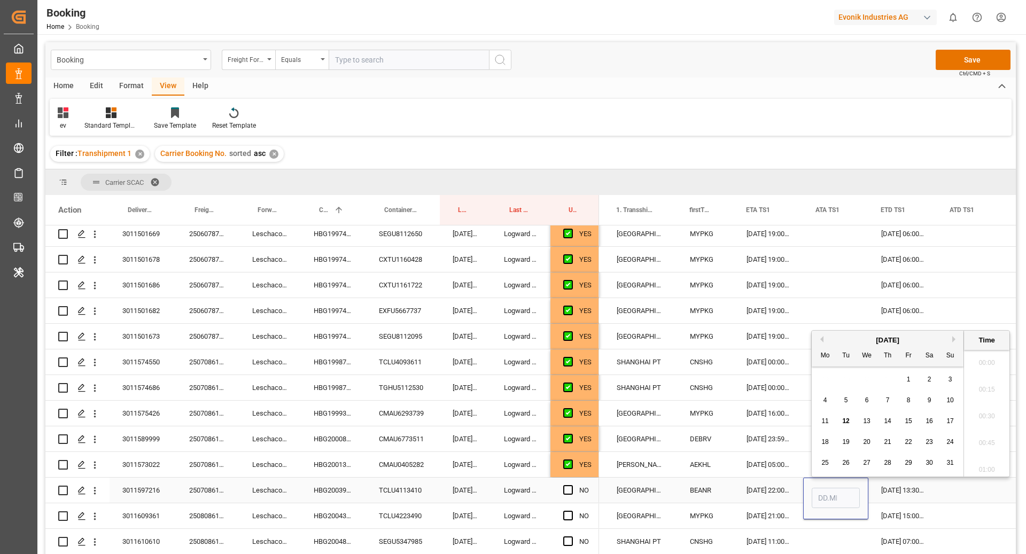
scroll to position [1313, 0]
click at [848, 424] on span "12" at bounding box center [846, 421] width 7 height 7
type input "12.08.2025 00:00"
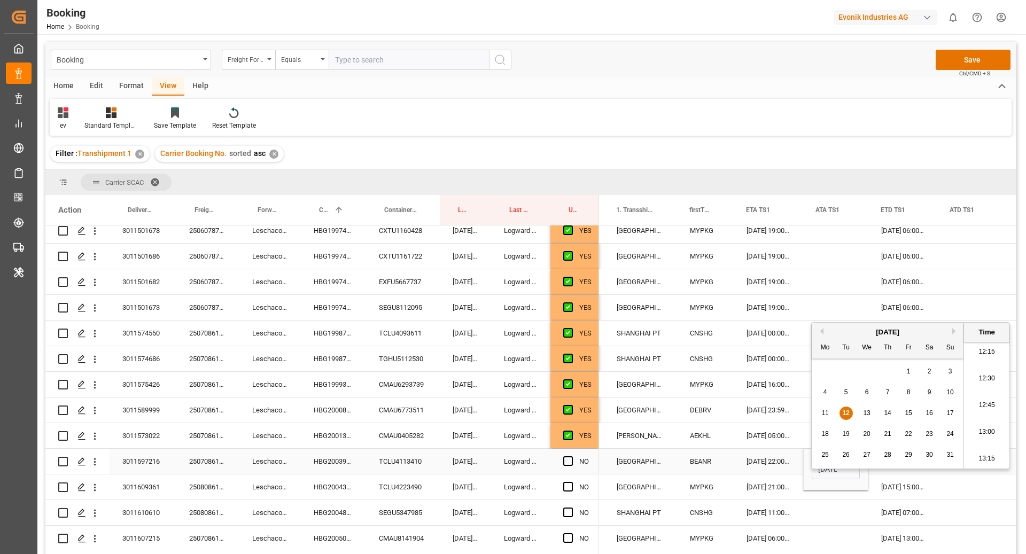
scroll to position [1814, 0]
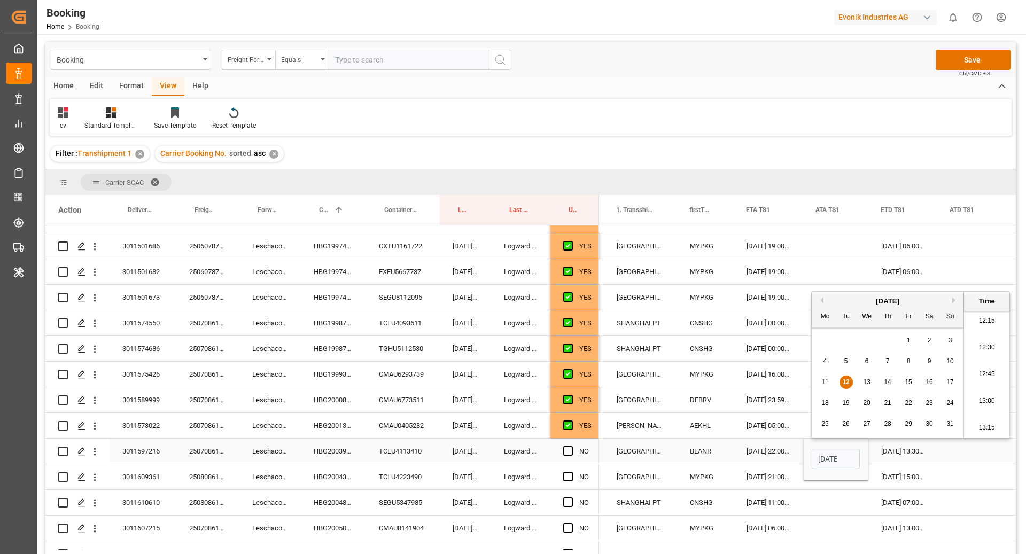
click at [748, 450] on div "11.08.2025 22:00:00" at bounding box center [768, 451] width 69 height 25
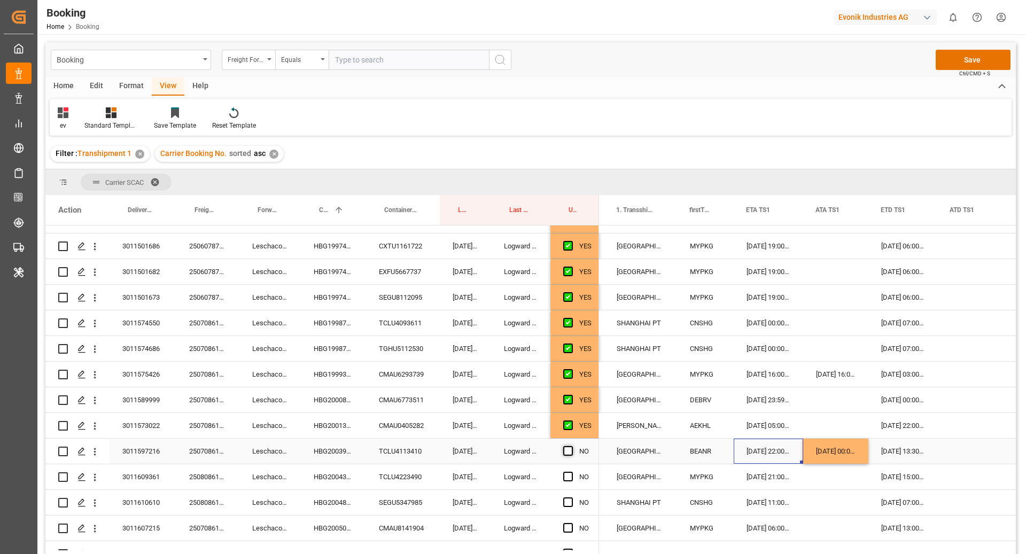
click at [568, 454] on span "Press SPACE to select this row." at bounding box center [568, 451] width 10 height 10
click at [571, 446] on input "Press SPACE to select this row." at bounding box center [571, 446] width 0 height 0
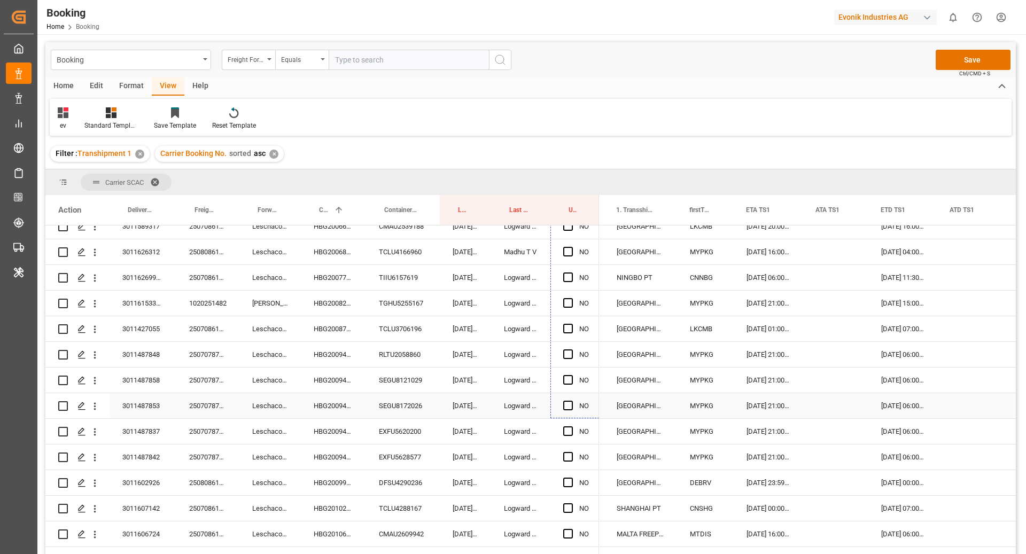
scroll to position [2230, 0]
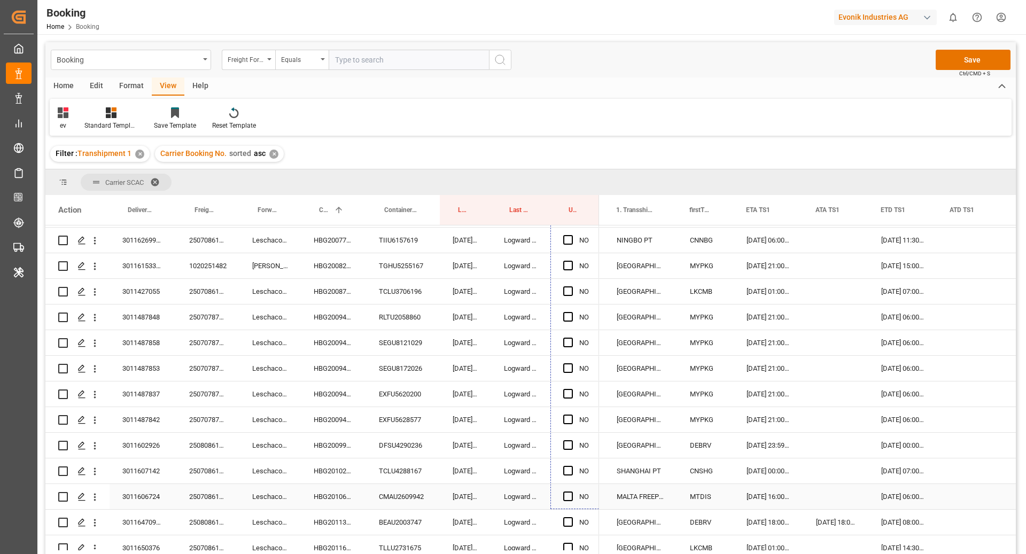
drag, startPoint x: 599, startPoint y: 387, endPoint x: 578, endPoint y: 493, distance: 108.9
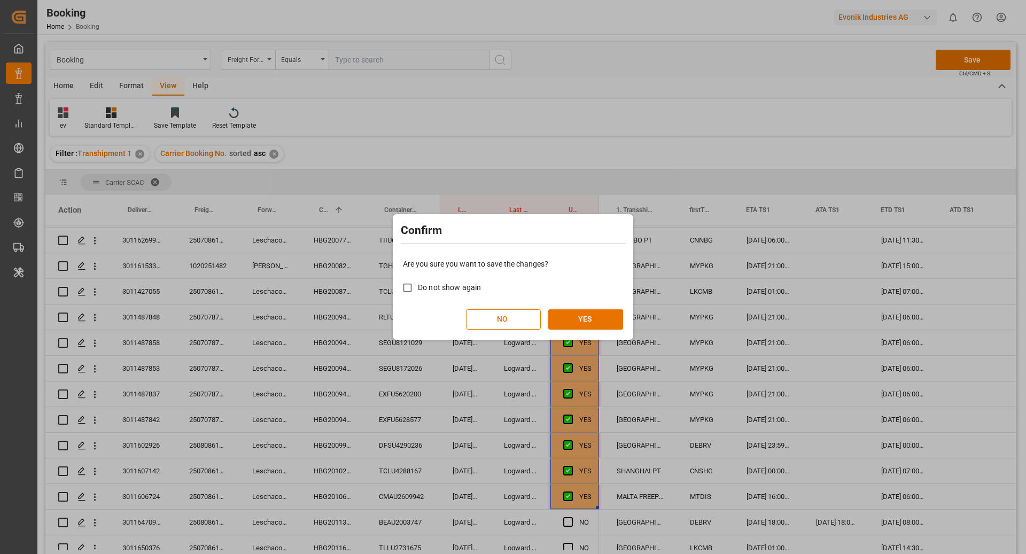
click at [585, 330] on div "Are you sure you want to save the changes? Do not show again NO YES" at bounding box center [513, 294] width 235 height 86
click at [585, 313] on button "YES" at bounding box center [585, 320] width 75 height 20
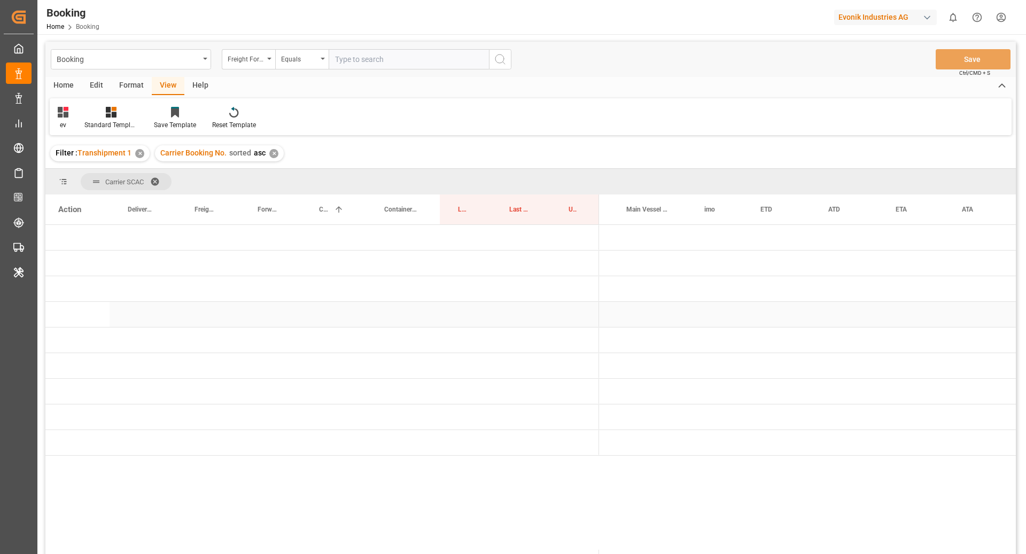
scroll to position [0, 0]
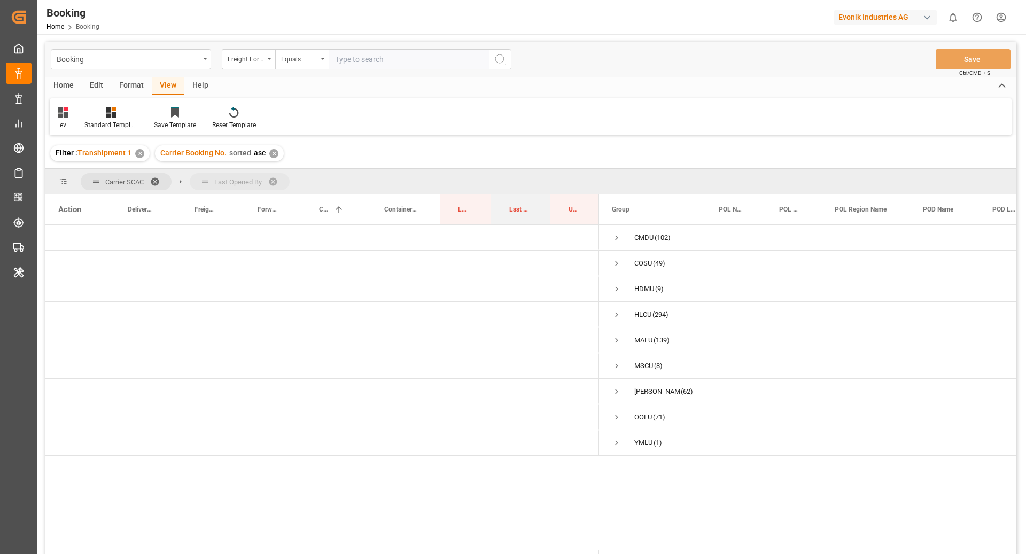
drag, startPoint x: 513, startPoint y: 210, endPoint x: 505, endPoint y: 182, distance: 28.3
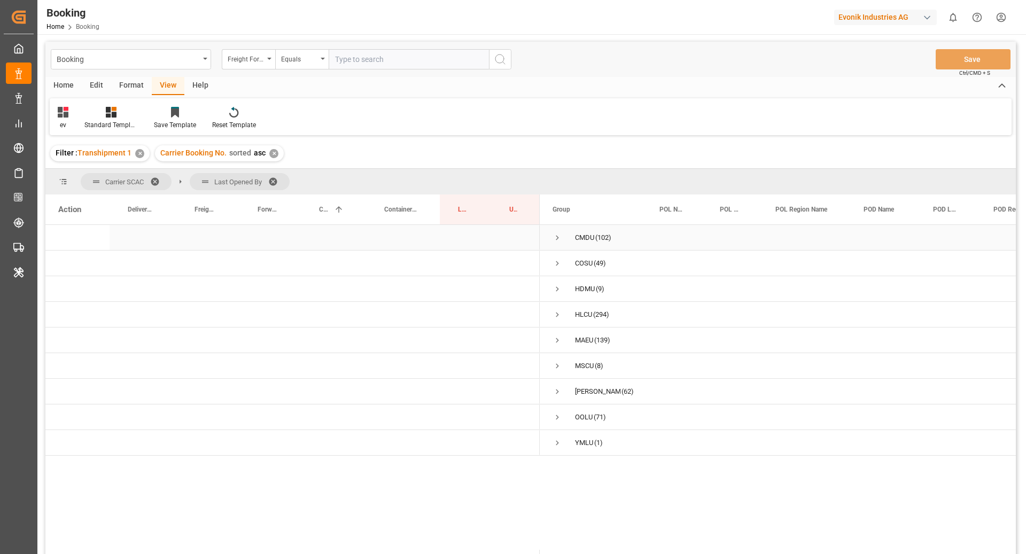
click at [553, 241] on span "Press SPACE to select this row." at bounding box center [558, 238] width 10 height 10
click at [581, 290] on span "Press SPACE to select this row." at bounding box center [580, 289] width 10 height 10
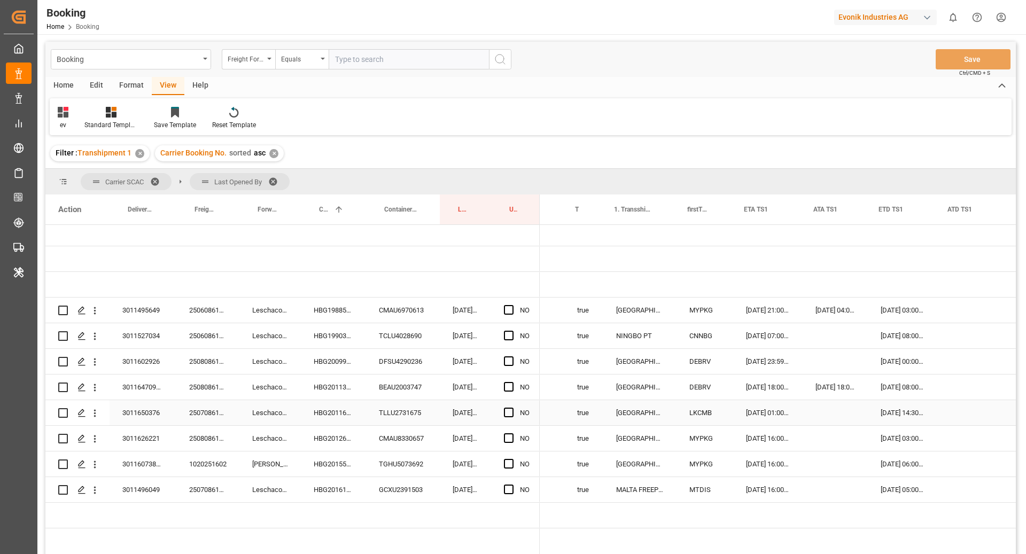
scroll to position [0, 963]
click at [509, 310] on span "Press SPACE to select this row." at bounding box center [509, 310] width 10 height 10
click at [512, 305] on input "Press SPACE to select this row." at bounding box center [512, 305] width 0 height 0
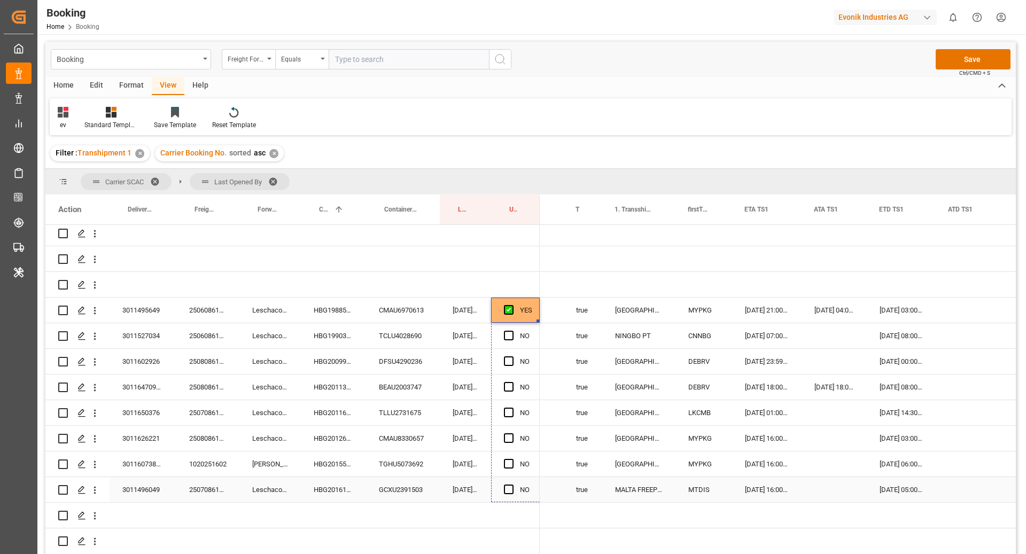
drag, startPoint x: 538, startPoint y: 321, endPoint x: 542, endPoint y: 485, distance: 164.1
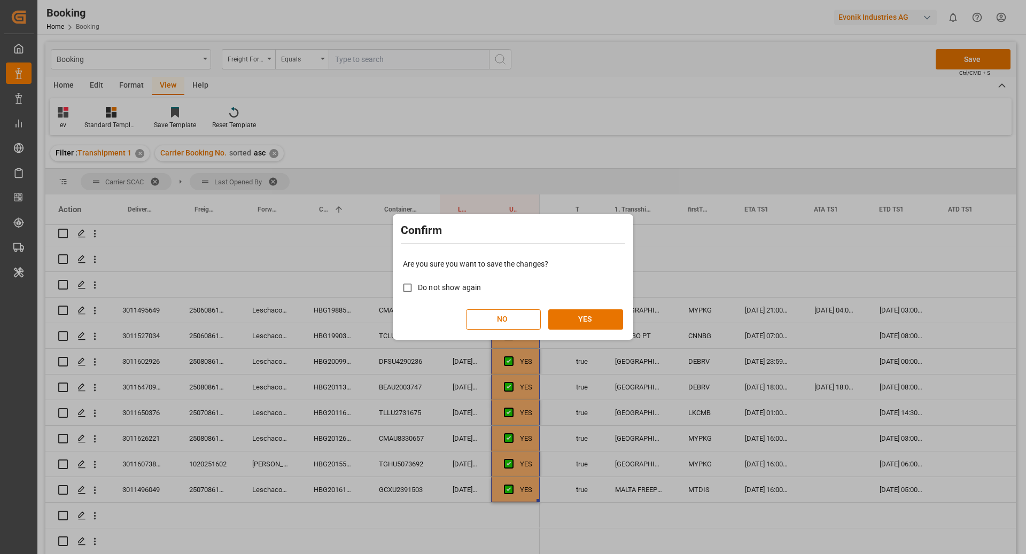
click at [431, 285] on span "Do not show again" at bounding box center [449, 287] width 63 height 9
click at [418, 285] on input "Do not show again" at bounding box center [407, 287] width 21 height 21
checkbox input "true"
click at [593, 322] on button "YES" at bounding box center [585, 320] width 75 height 20
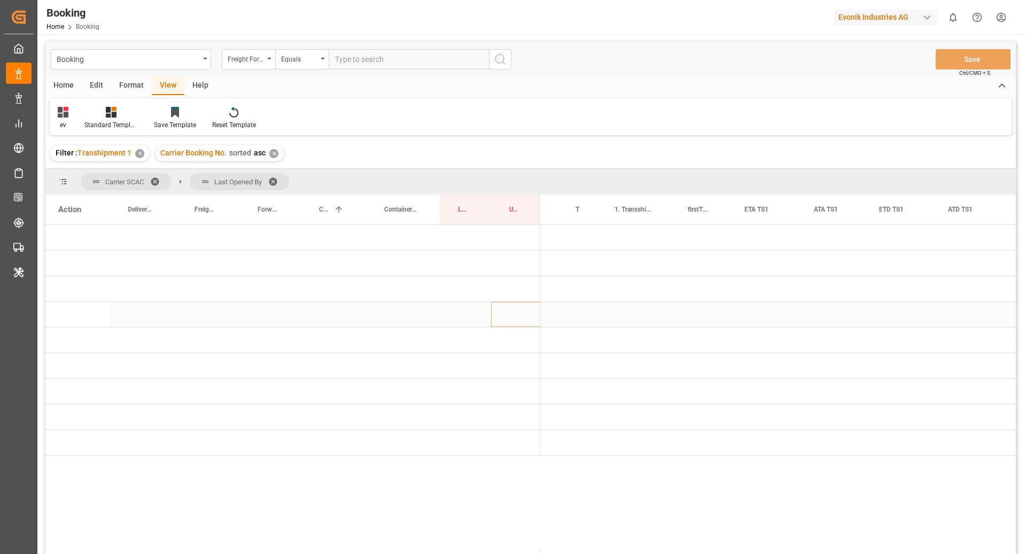
scroll to position [0, 6]
click at [559, 238] on span "Press SPACE to select this row." at bounding box center [558, 238] width 10 height 10
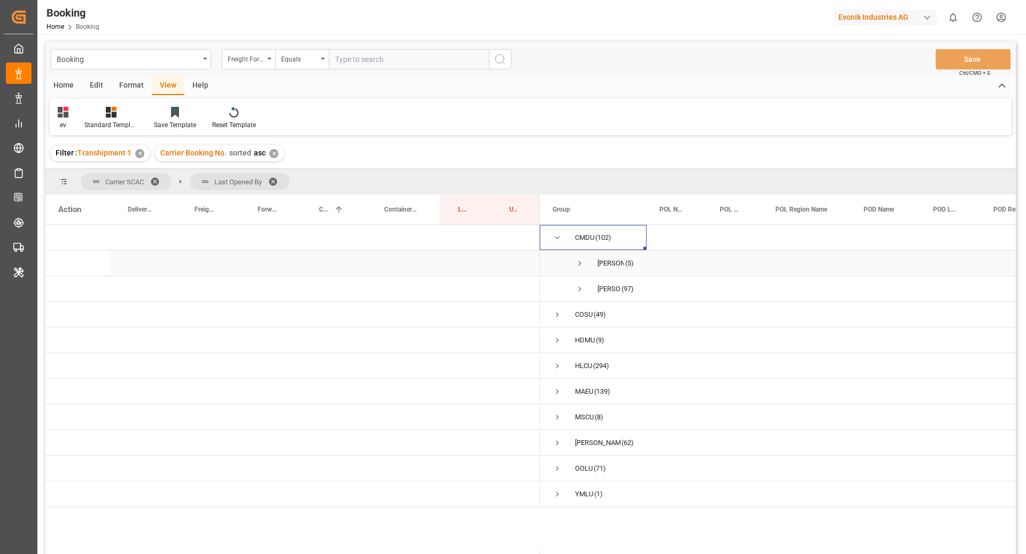
click at [575, 274] on span "Press SPACE to select this row." at bounding box center [580, 263] width 10 height 25
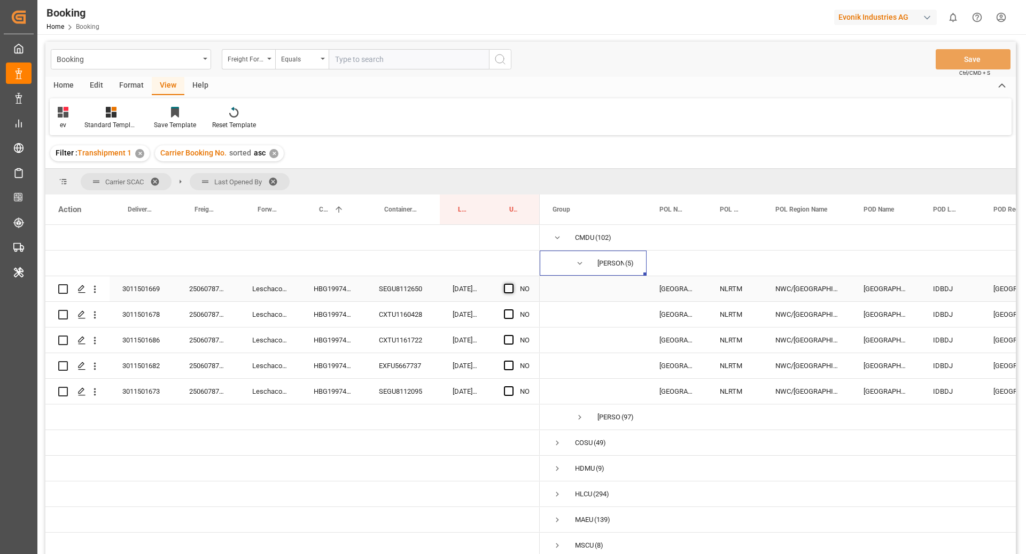
click at [508, 290] on span "Press SPACE to select this row." at bounding box center [509, 289] width 10 height 10
click at [512, 284] on input "Press SPACE to select this row." at bounding box center [512, 284] width 0 height 0
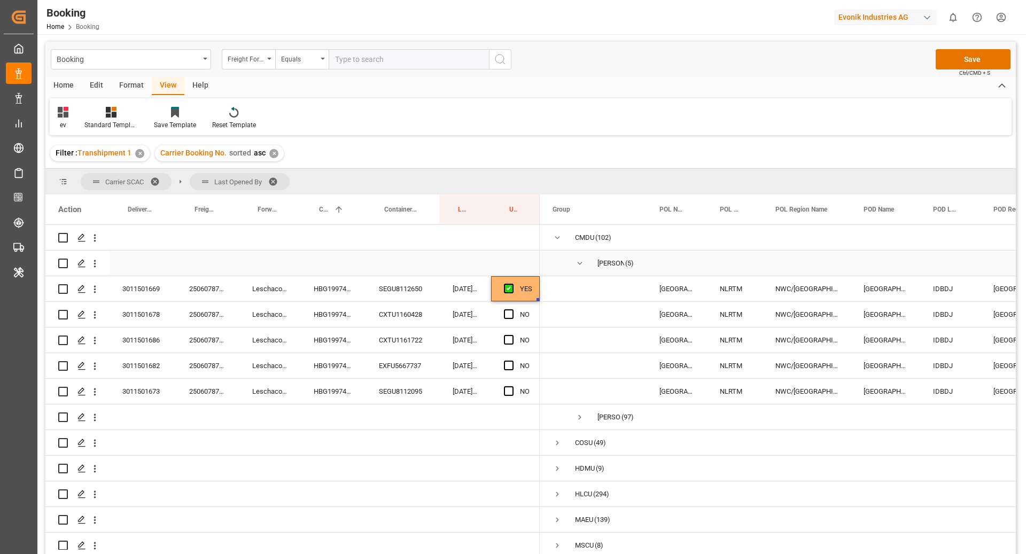
click at [581, 260] on span "Press SPACE to select this row." at bounding box center [580, 264] width 10 height 10
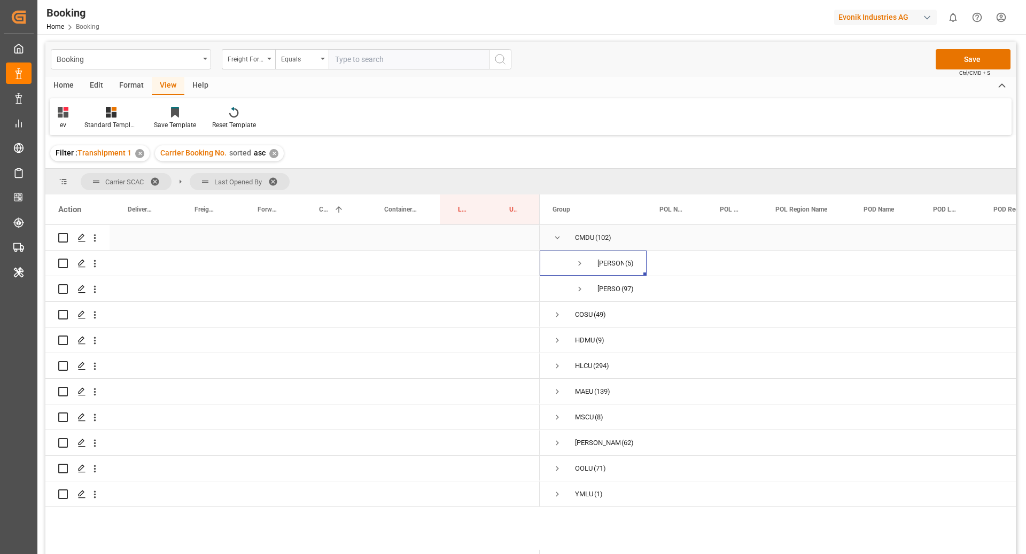
click at [558, 233] on span "Press SPACE to select this row." at bounding box center [558, 238] width 10 height 10
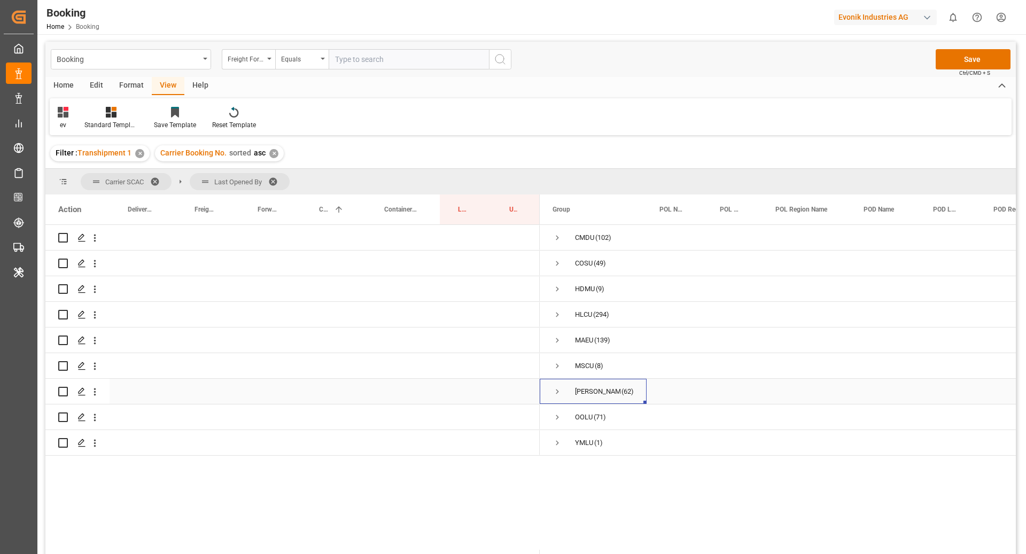
click at [552, 390] on div "ONEY (62)" at bounding box center [593, 391] width 107 height 25
click at [557, 392] on span "Press SPACE to select this row." at bounding box center [558, 392] width 10 height 10
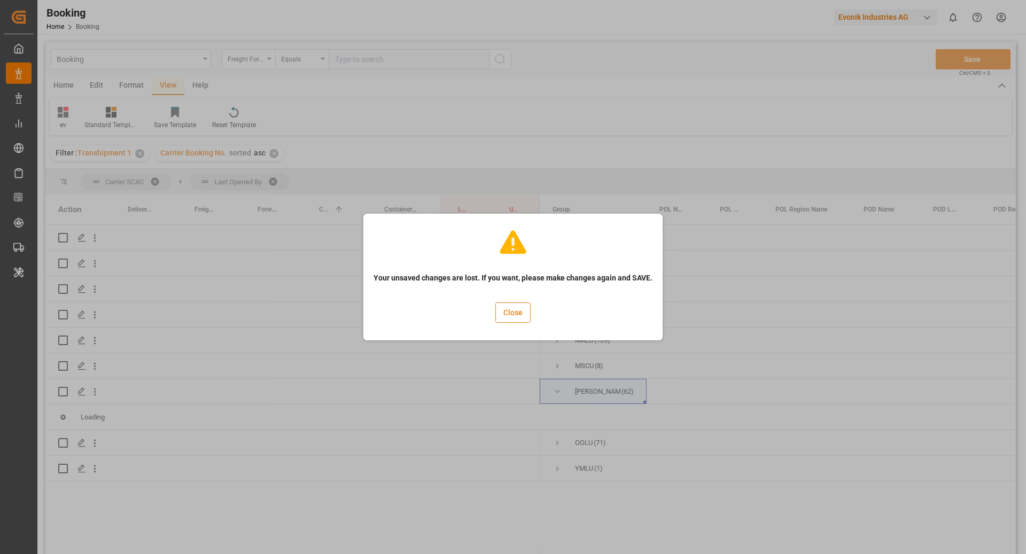
click at [509, 319] on button "Close" at bounding box center [513, 313] width 35 height 20
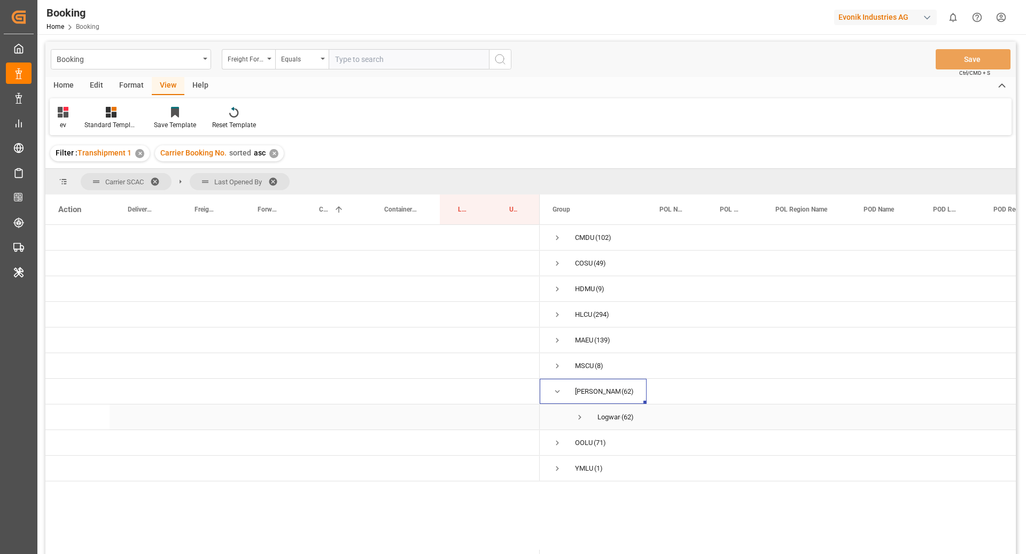
click at [582, 419] on span "Press SPACE to select this row." at bounding box center [580, 418] width 10 height 10
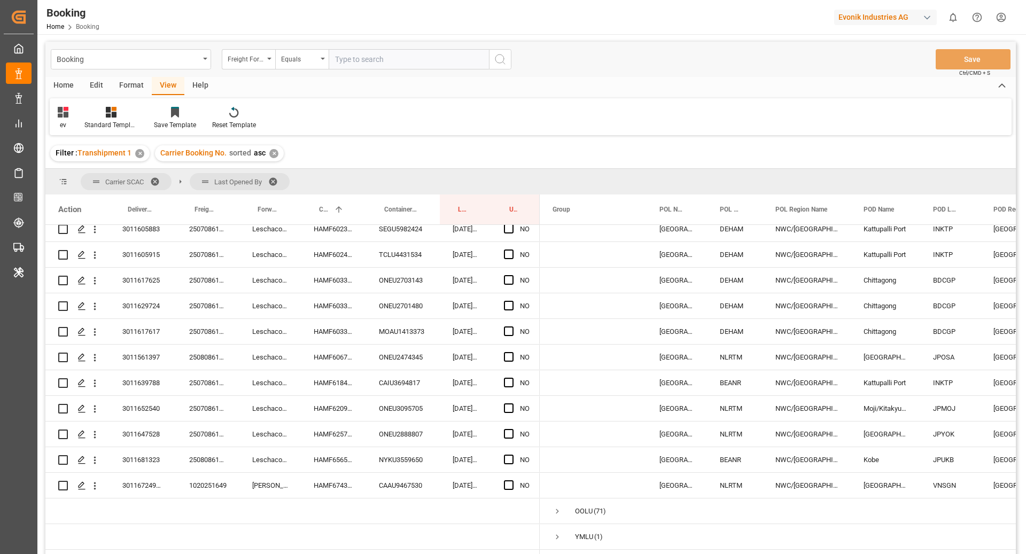
scroll to position [1533, 0]
click at [96, 275] on icon "open menu" at bounding box center [94, 280] width 11 height 11
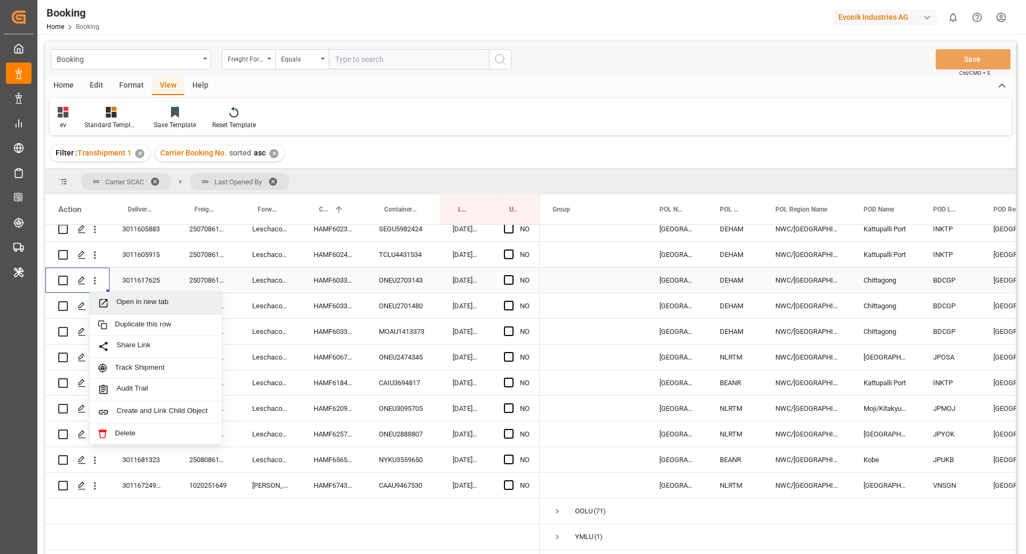
click at [142, 298] on span "Open in new tab" at bounding box center [165, 303] width 97 height 11
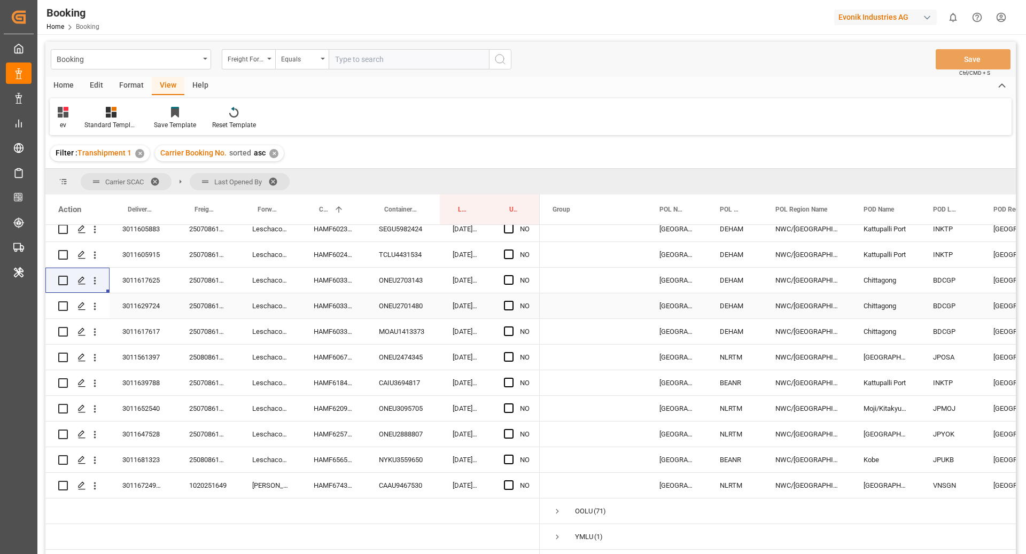
click at [96, 302] on button "open menu" at bounding box center [94, 306] width 11 height 20
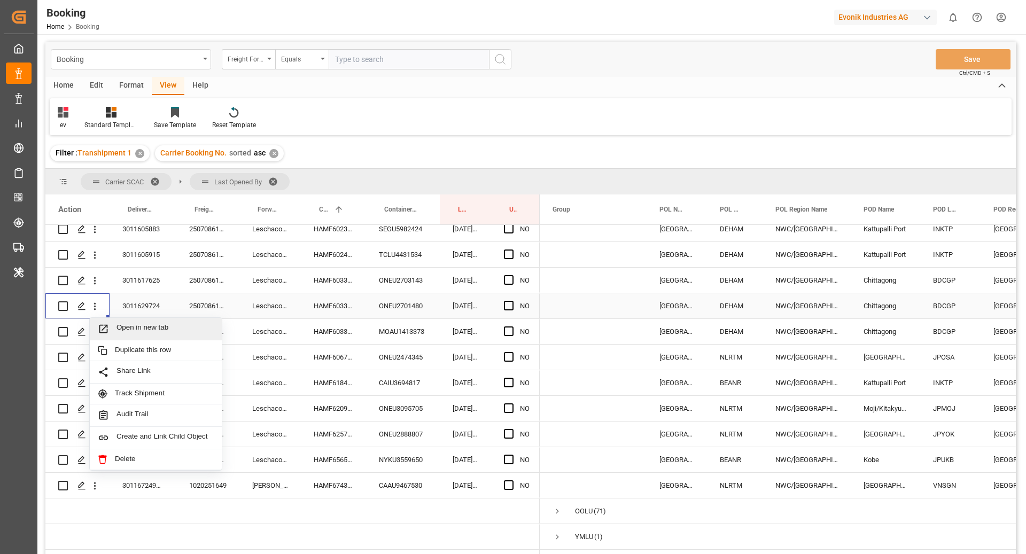
click at [122, 323] on div "Open in new tab" at bounding box center [156, 329] width 132 height 22
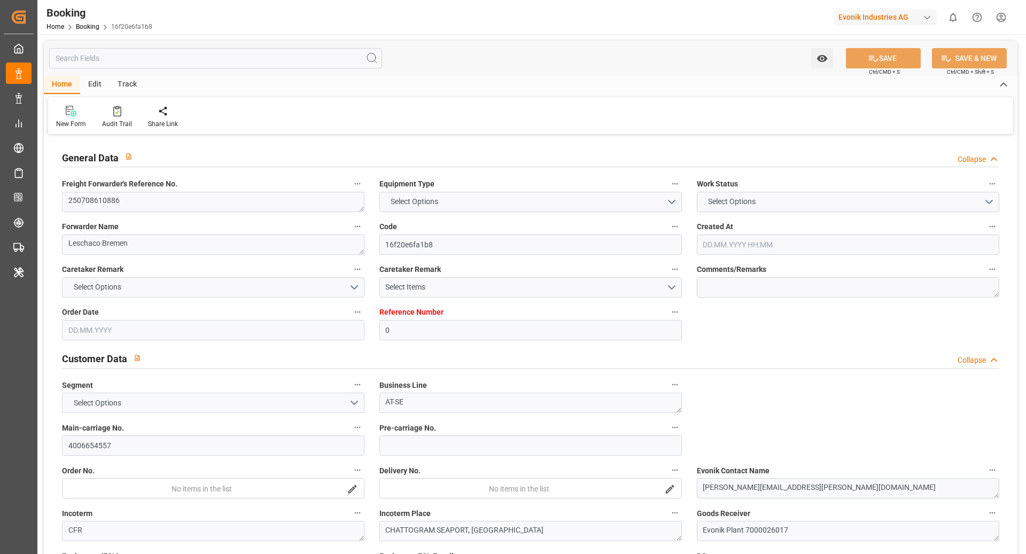
type input "0"
type input "9863314"
type input "ONE"
type input "Ocean Network Express"
type input "DEHAM"
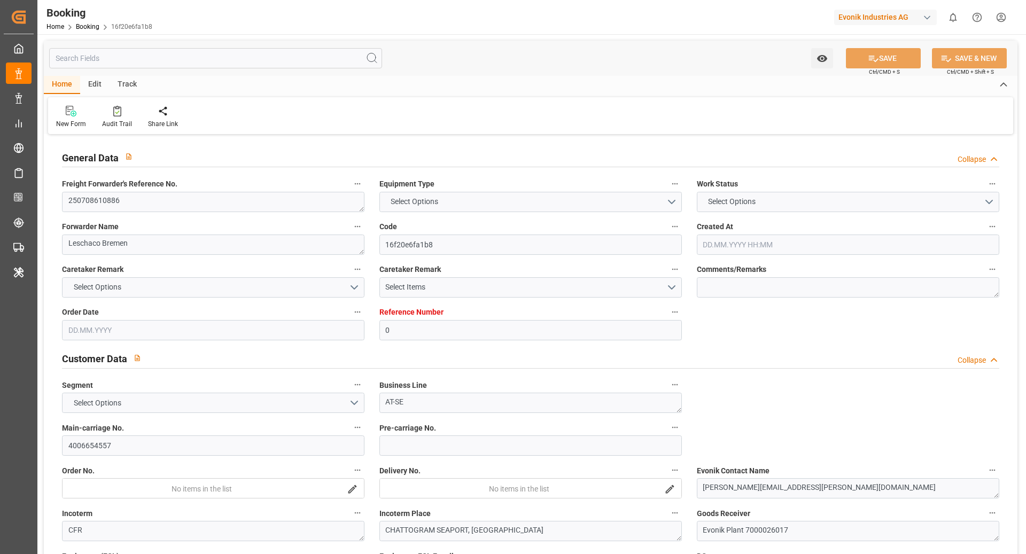
type input "BDCGP"
type input "SGSIN"
type input "0"
type input "DEHAM"
type input "BDCGP"
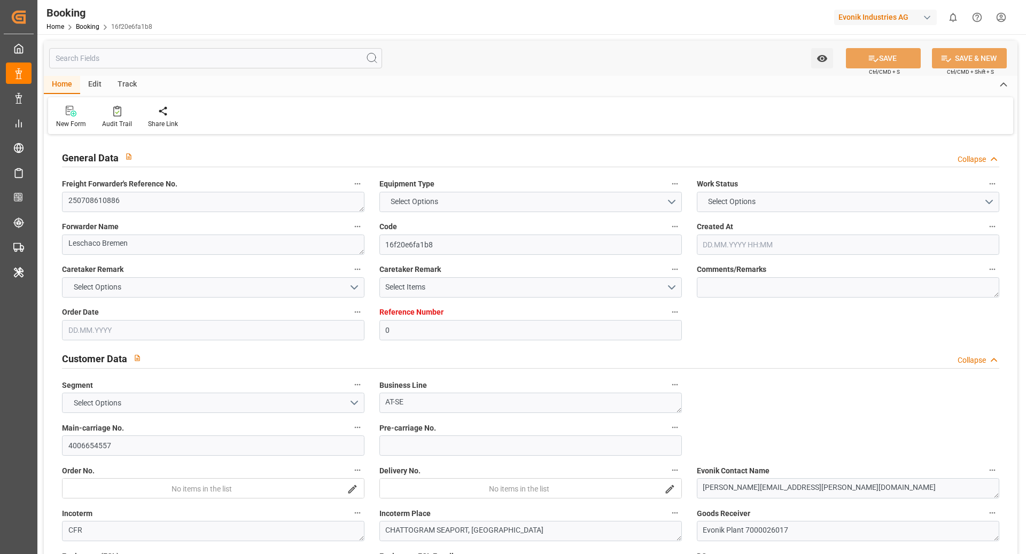
type input "9970454"
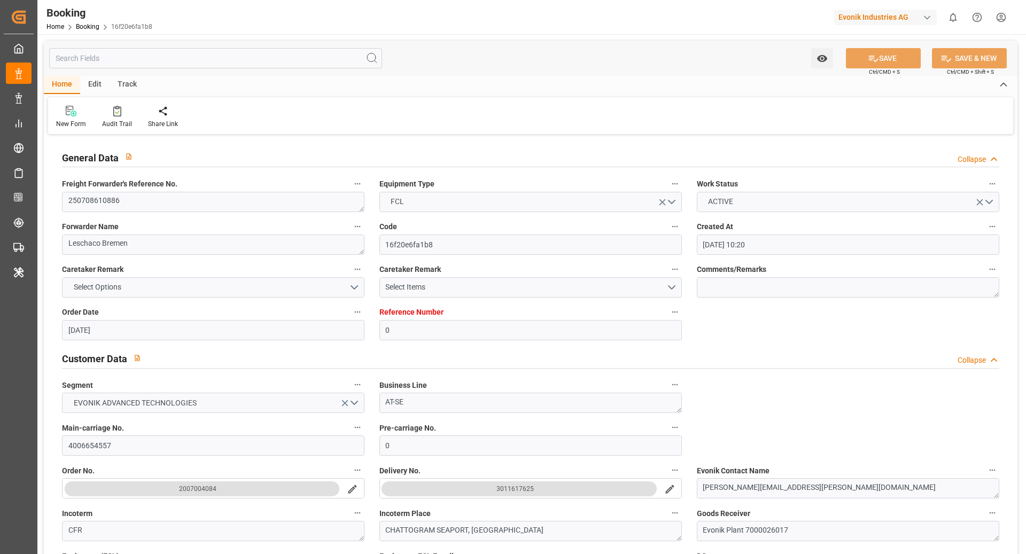
type input "08.07.2025 10:20"
type input "[DATE]"
type input "07.09.2025"
type input "18.07.2025"
type input "01.08.2025 00:00"
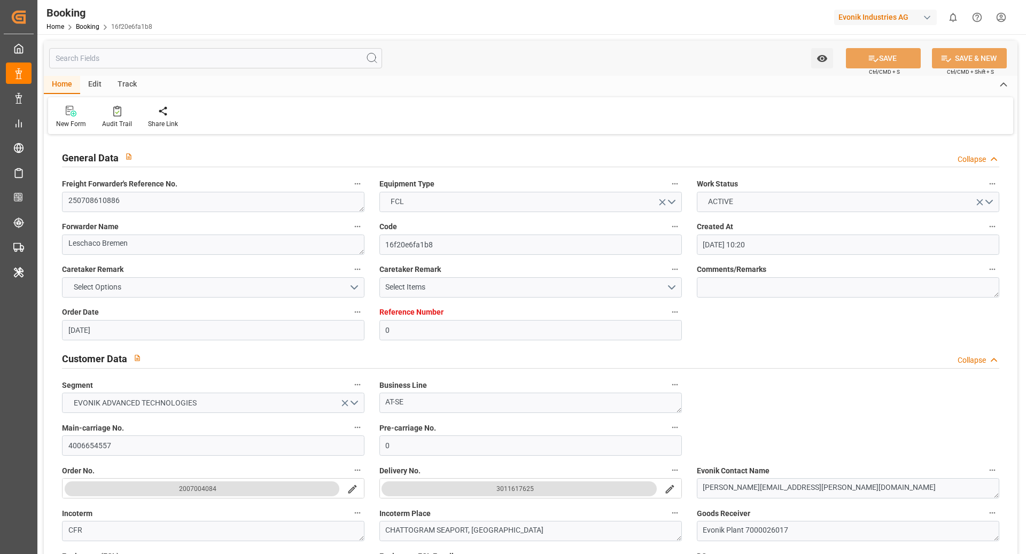
type input "01.08.2025 00:00"
type input "01.08.2025 08:30"
type input "24.07.2025 16:16"
type input "29.09.2025 13:00"
type input "27.09.2025 00:00"
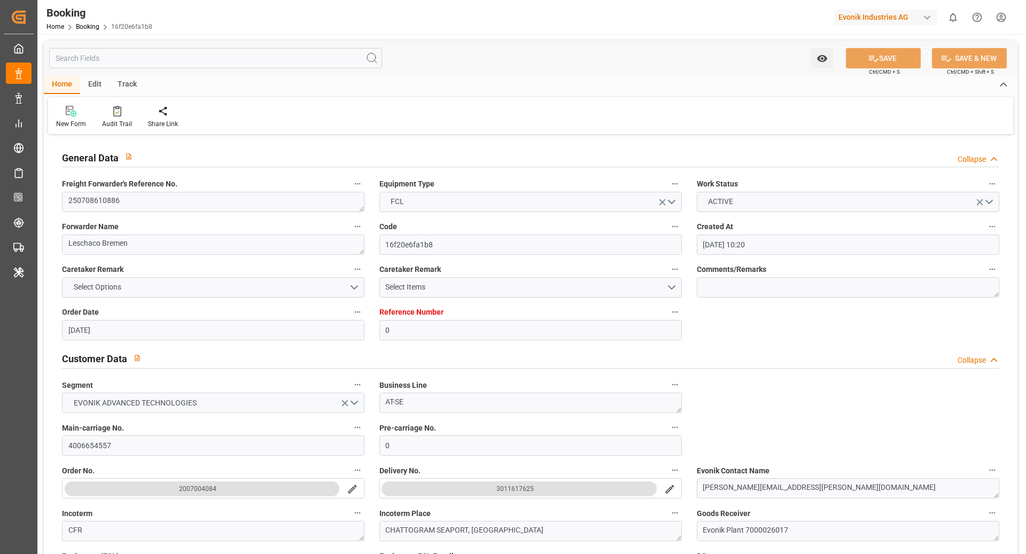
type input "06.09.2025 23:00"
type input "08.09.2025 00:00"
type input "18.09.2025 12:00"
type input "18.09.2025 00:00"
type input "11.08.2025 14:30"
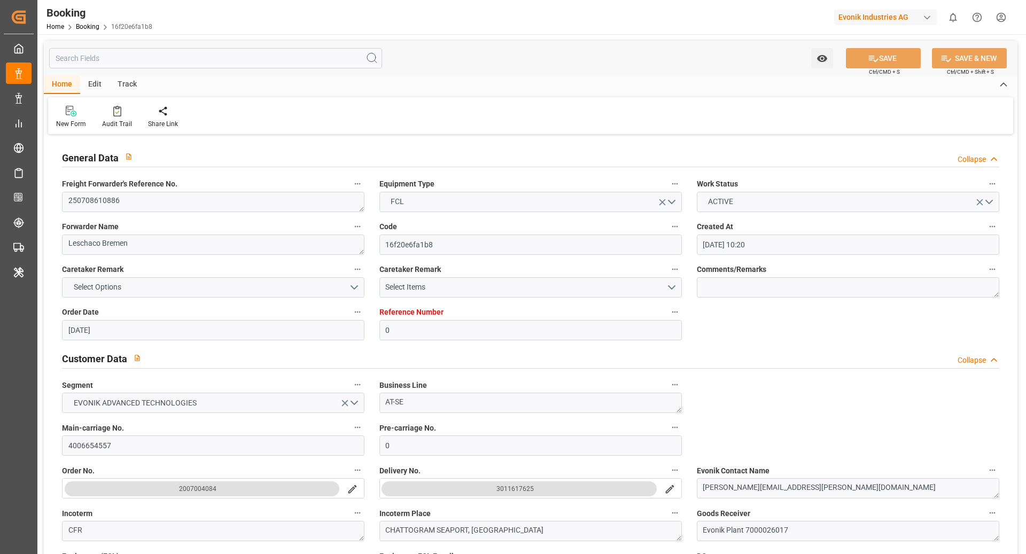
type input "11.08.2025"
type input "17.07.2025 08:02"
type input "31.07.2025 14:41"
type input "01.08.2025 08:54"
type input "06.09.2025 23:00"
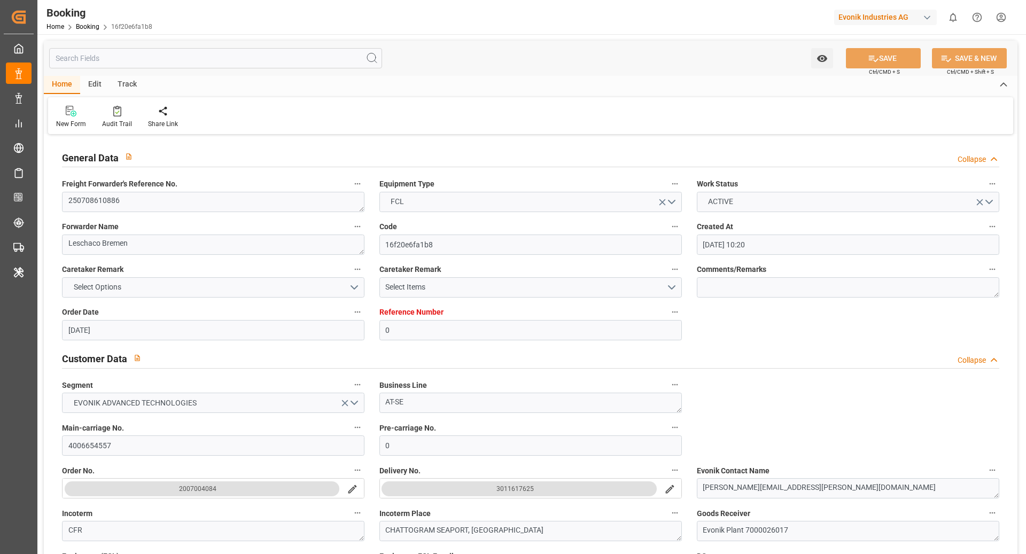
type input "10.09.2025 10:15"
type input "07.09.2025 11:27"
type input "18.09.2025 01:33"
type input "19.09.2025 14:33"
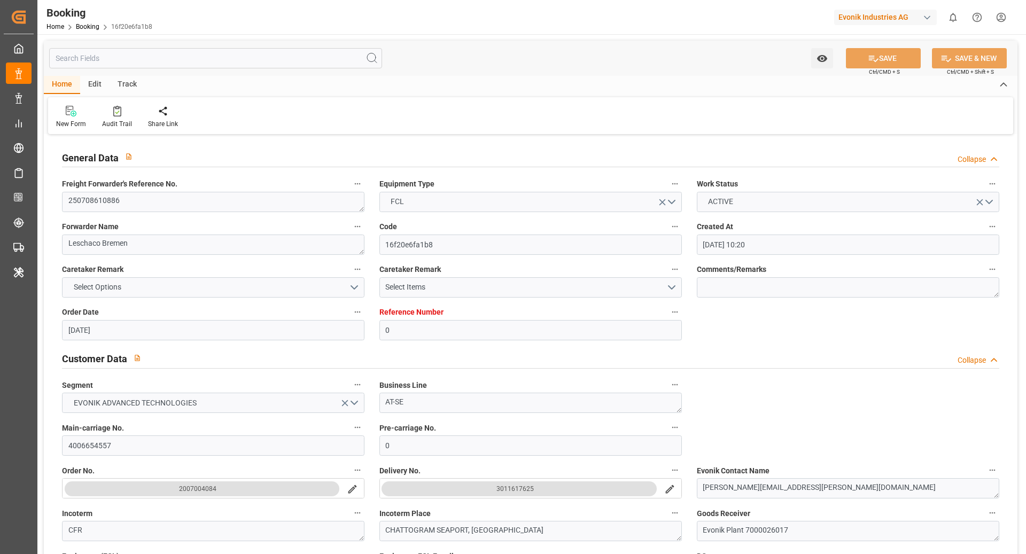
type input "18.09.2025 12:00"
type input "29.09.2025 13:00"
type input "30.09.2025 10:50"
type input "29.09.2025 14:30"
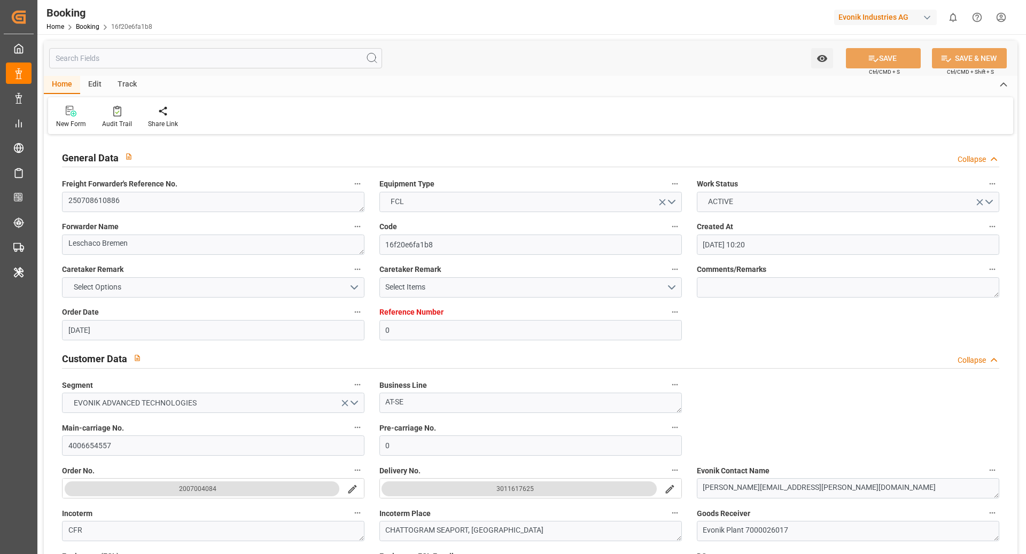
type input "29.09.2025 19:00"
type input "04.10.2025 10:50"
type input "29.09.2025 19:00"
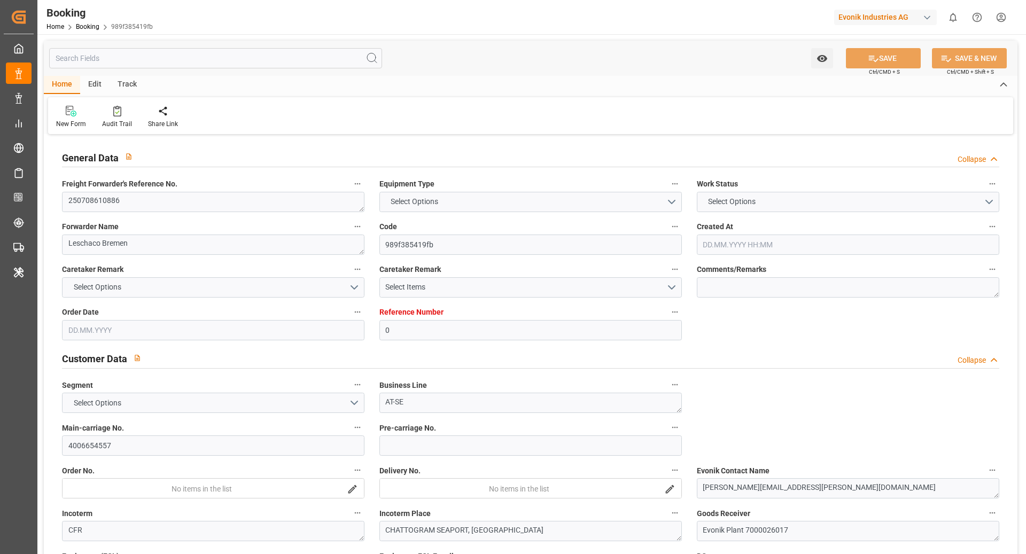
type input "0"
type input "9863314"
type input "ONE"
type input "Ocean Network Express"
type input "DEHAM"
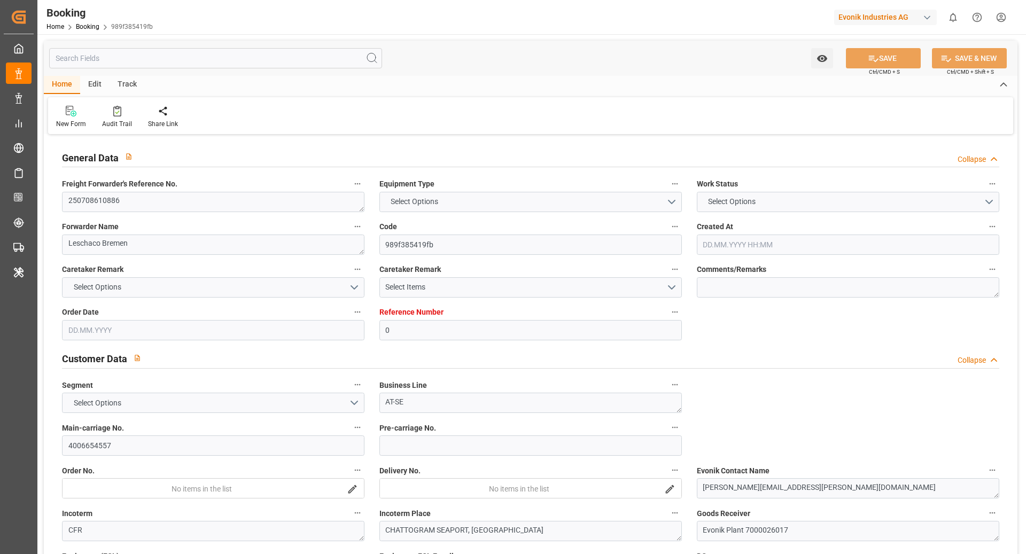
type input "BDCGP"
type input "SGSIN"
type input "0"
type input "DEHAM"
type input "BDCGP"
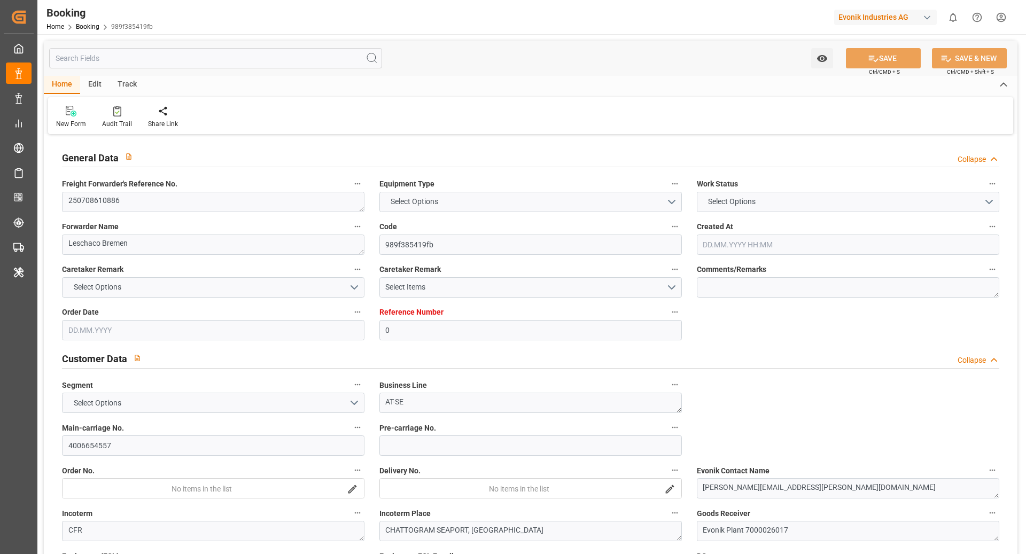
type input "9970454"
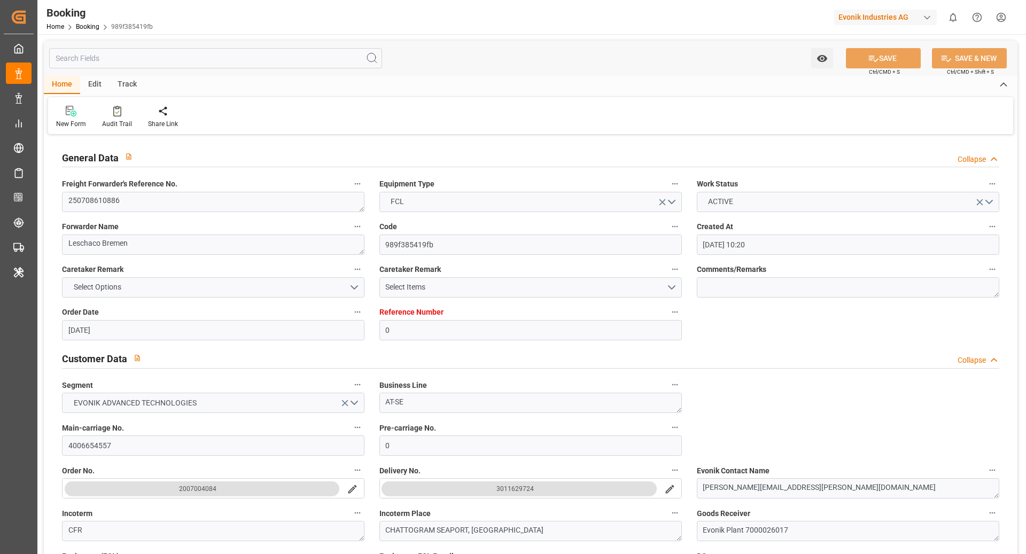
type input "[DATE] 10:20"
type input "[DATE]"
type input "[DATE] 00:00"
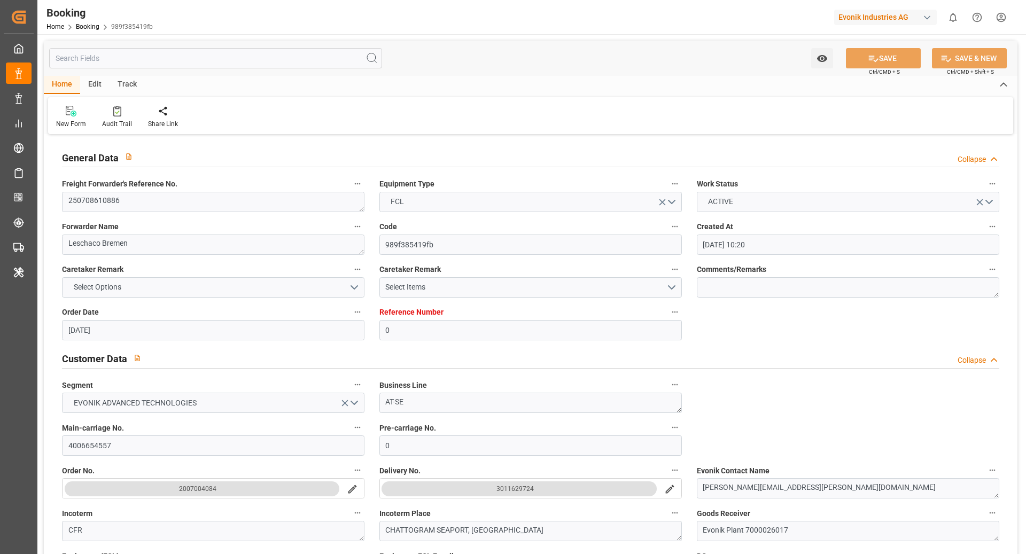
type input "[DATE] 00:00"
type input "[DATE] 08:30"
type input "24.07.2025 16:14"
type input "[DATE] 13:00"
type input "[DATE] 00:00"
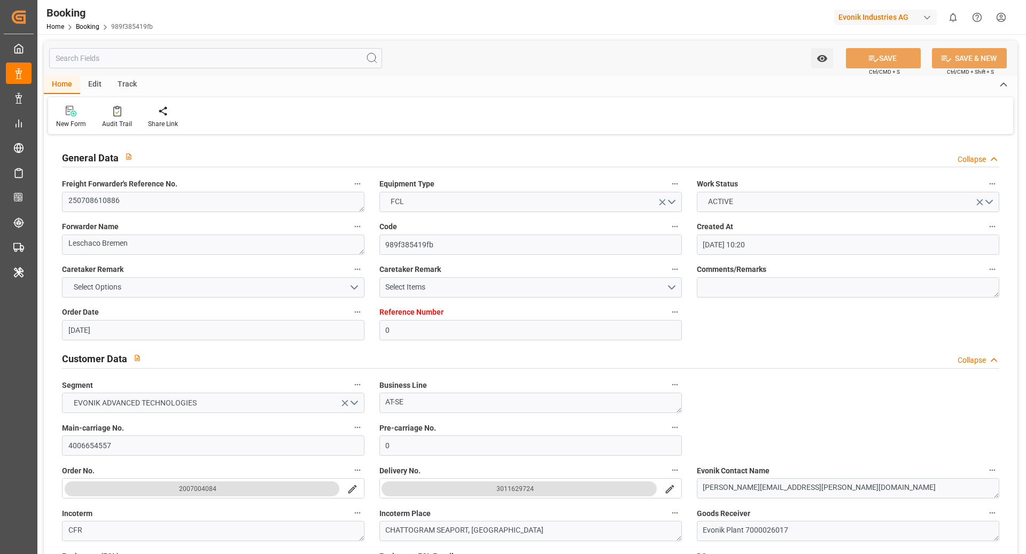
type input "[DATE] 23:00"
type input "[DATE] 00:00"
type input "[DATE] 12:00"
type input "[DATE] 00:00"
type input "[DATE] 14:30"
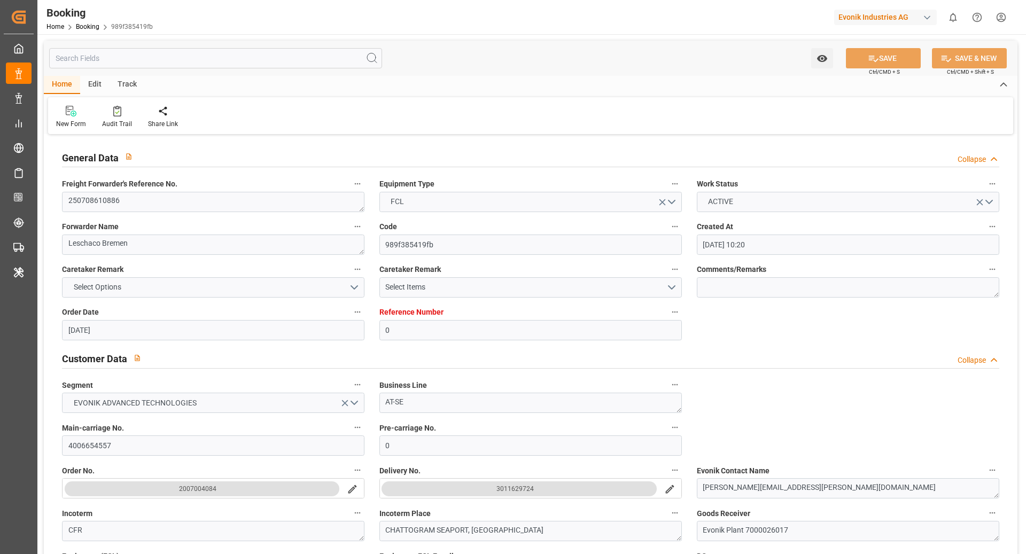
type input "[DATE]"
type input "[DATE] 08:02"
type input "30.07.2025 10:23"
type input "[DATE] 08:54"
type input "[DATE] 23:00"
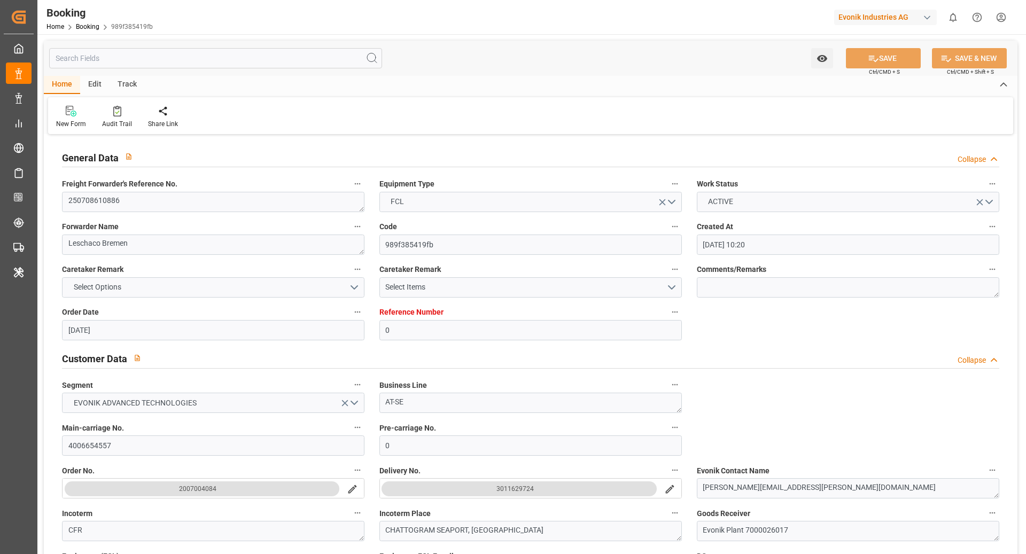
type input "[DATE] 10:15"
type input "[DATE] 11:27"
type input "[DATE] 01:33"
type input "[DATE] 14:33"
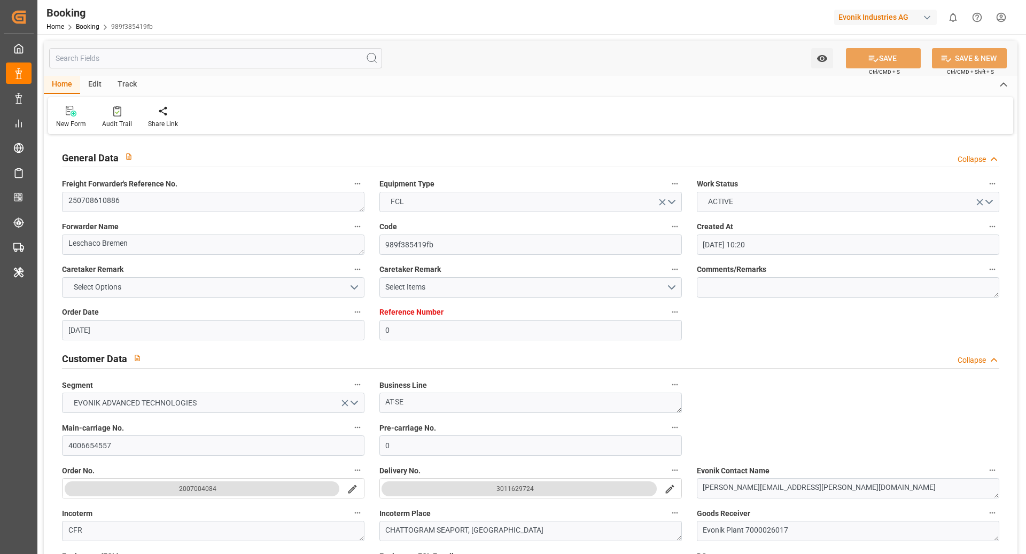
type input "[DATE] 12:00"
type input "[DATE] 13:00"
type input "[DATE] 10:50"
type input "[DATE] 14:30"
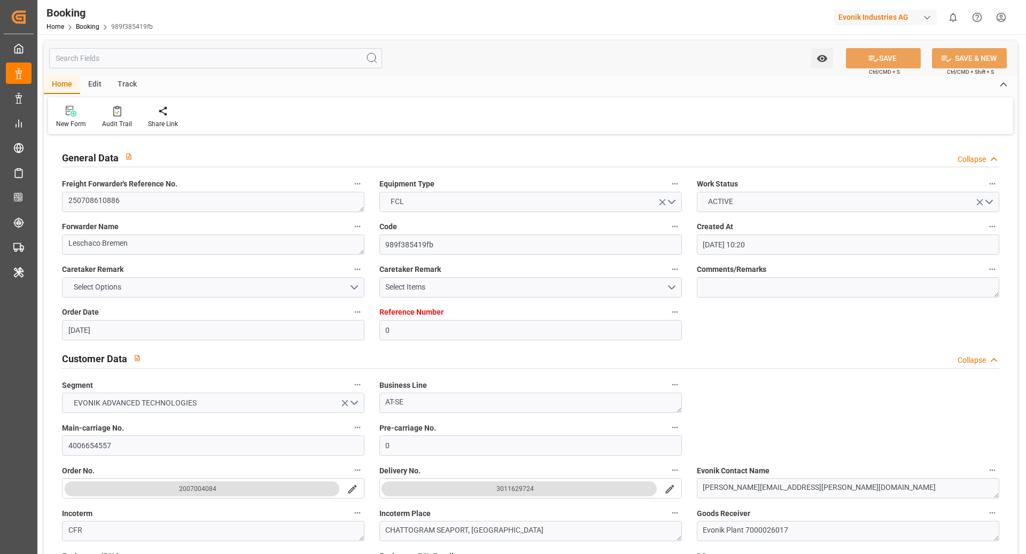
type input "[DATE] 19:00"
type input "[DATE] 10:50"
type input "[DATE] 19:00"
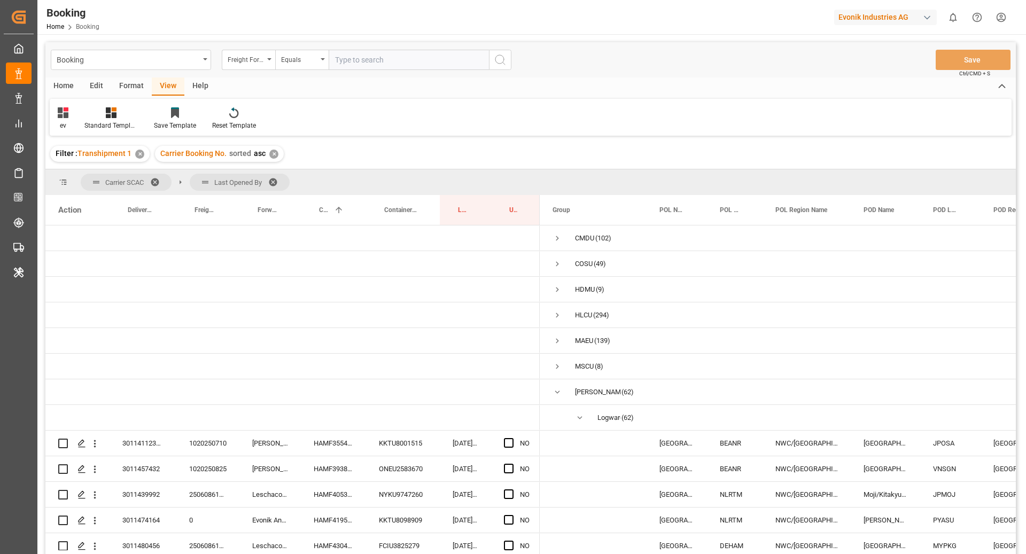
scroll to position [1533, 0]
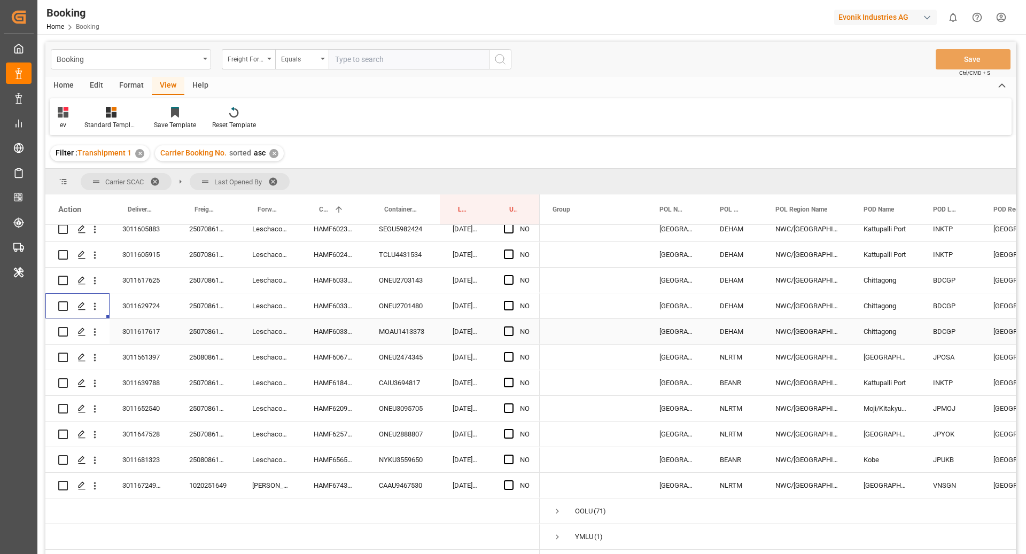
click at [98, 327] on icon "open menu" at bounding box center [94, 332] width 11 height 11
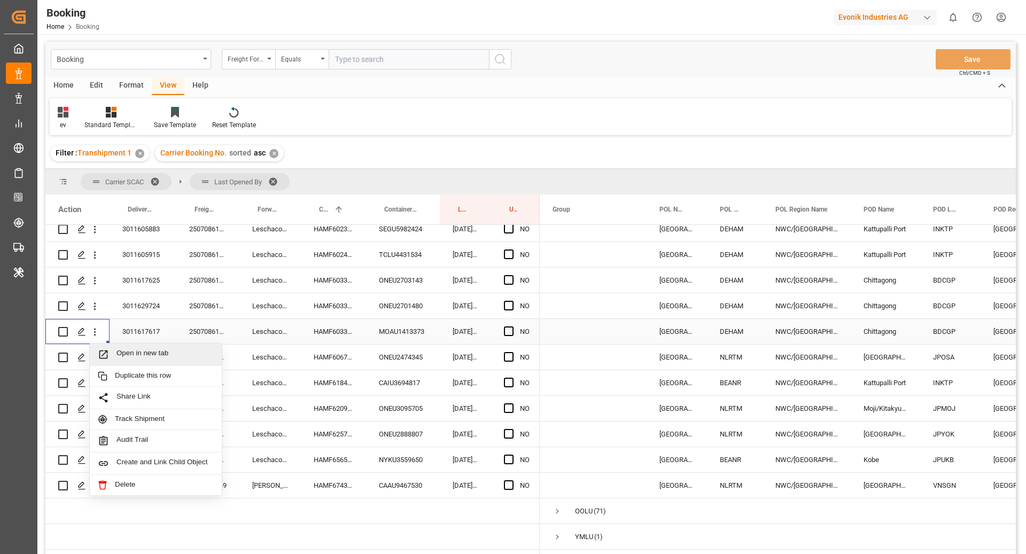
click at [128, 349] on span "Open in new tab" at bounding box center [165, 354] width 97 height 11
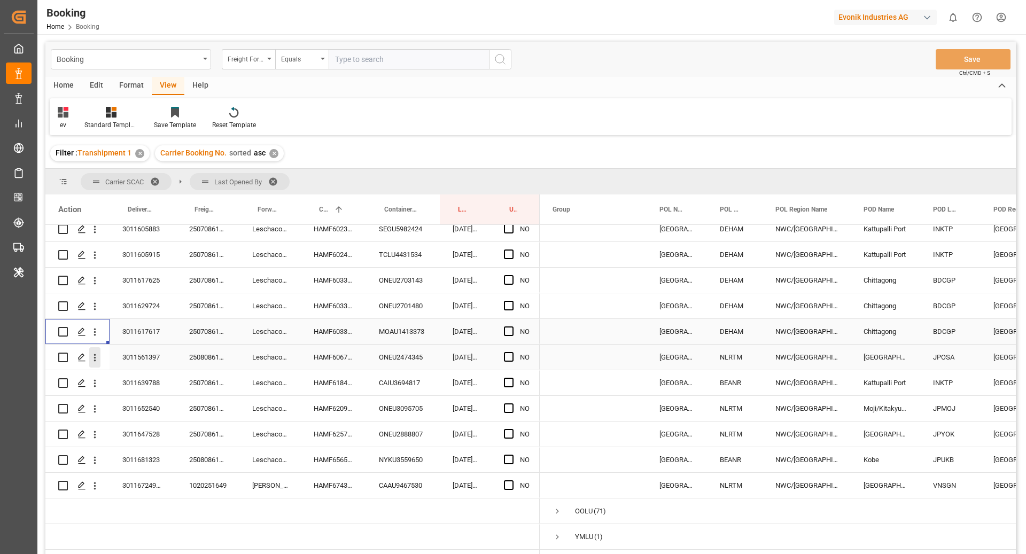
click at [96, 352] on icon "open menu" at bounding box center [94, 357] width 11 height 11
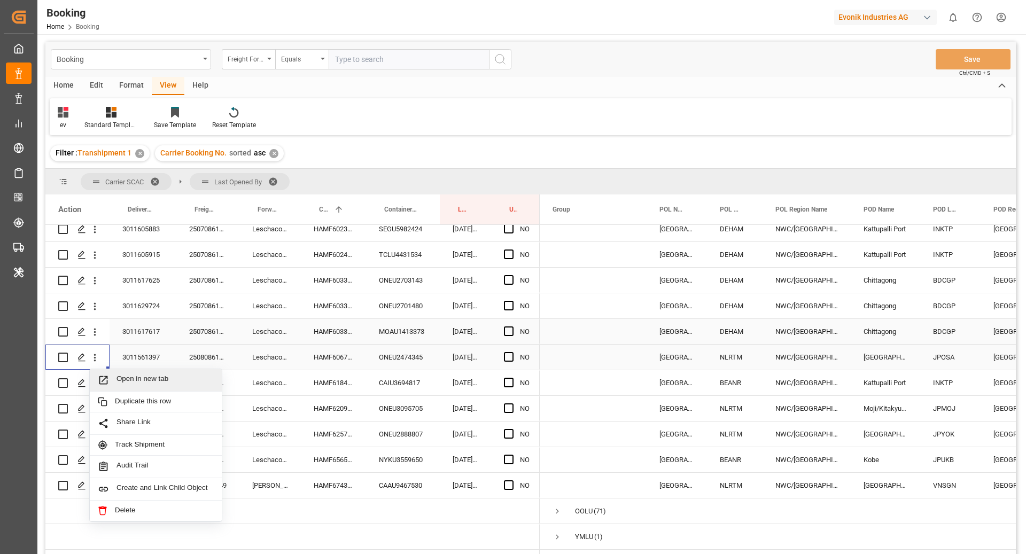
click at [120, 375] on span "Open in new tab" at bounding box center [165, 380] width 97 height 11
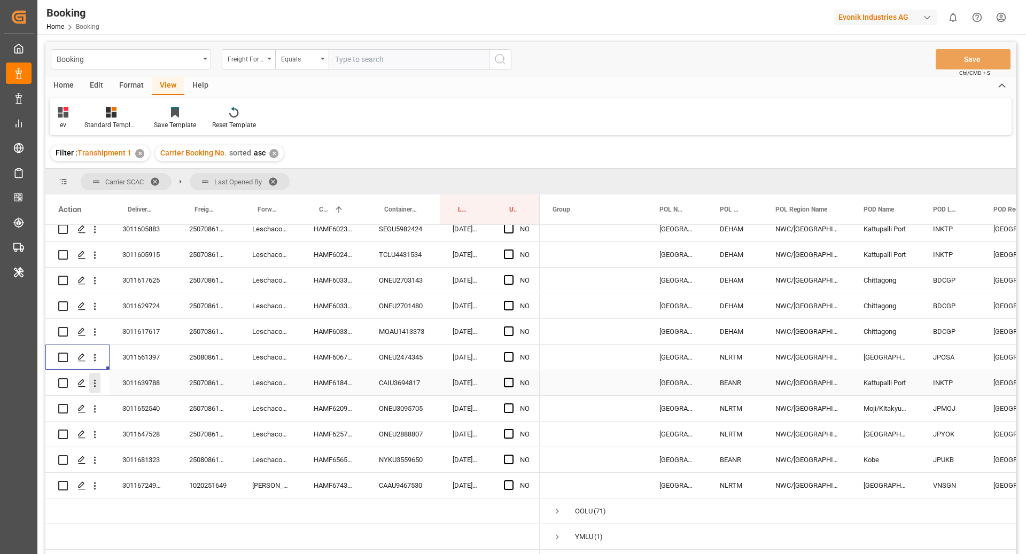
click at [98, 378] on icon "open menu" at bounding box center [94, 383] width 11 height 11
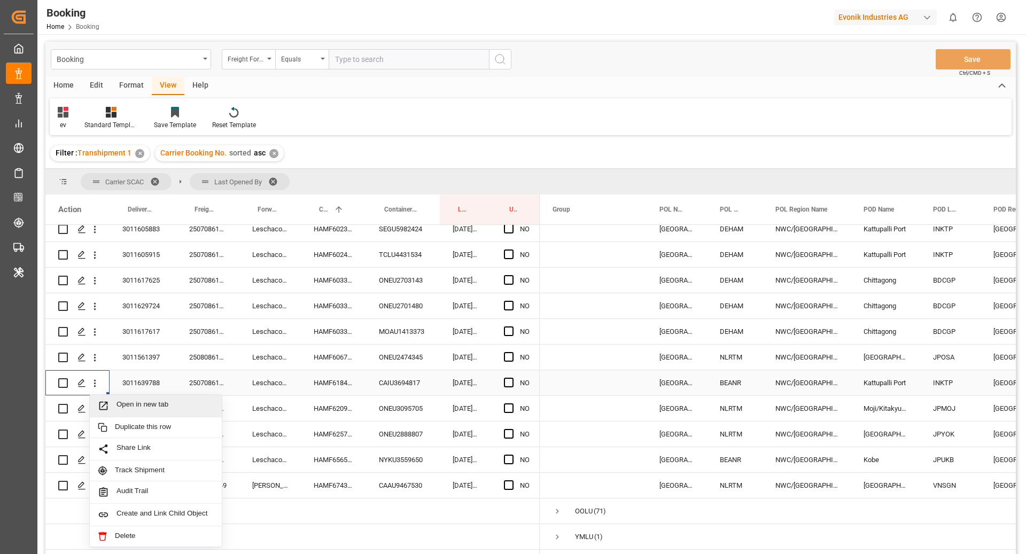
click at [132, 400] on span "Open in new tab" at bounding box center [165, 405] width 97 height 11
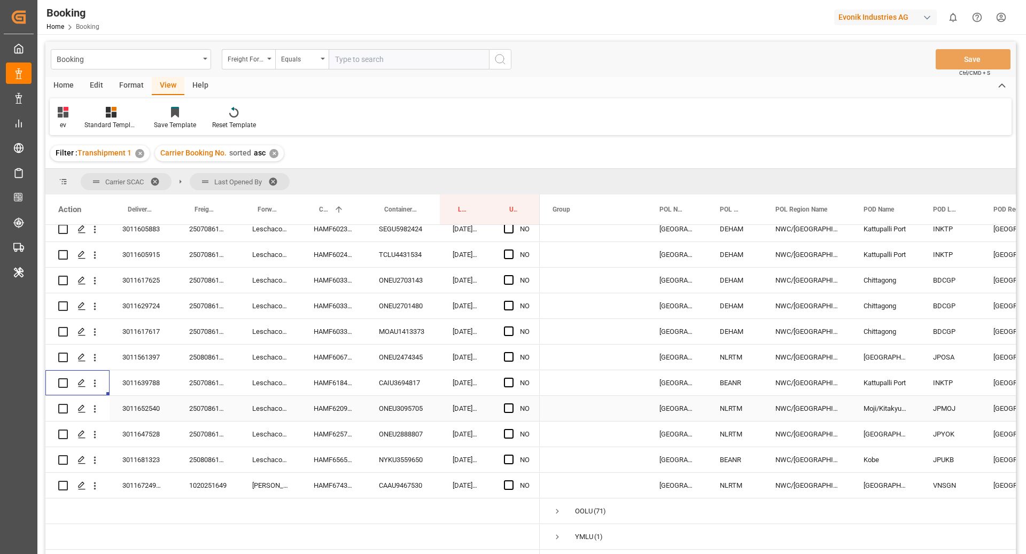
click at [98, 405] on button "open menu" at bounding box center [94, 409] width 11 height 20
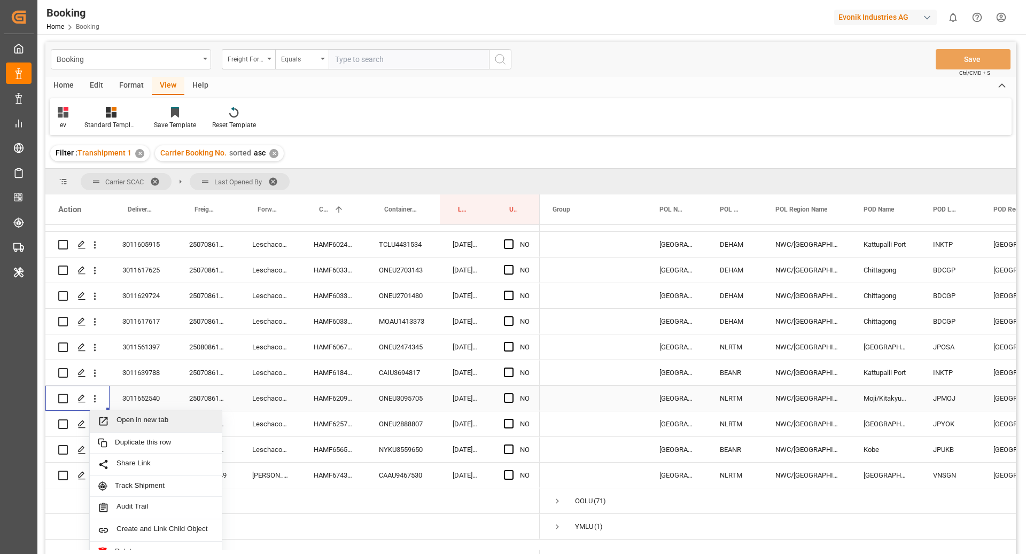
click at [138, 423] on span "Open in new tab" at bounding box center [165, 421] width 97 height 11
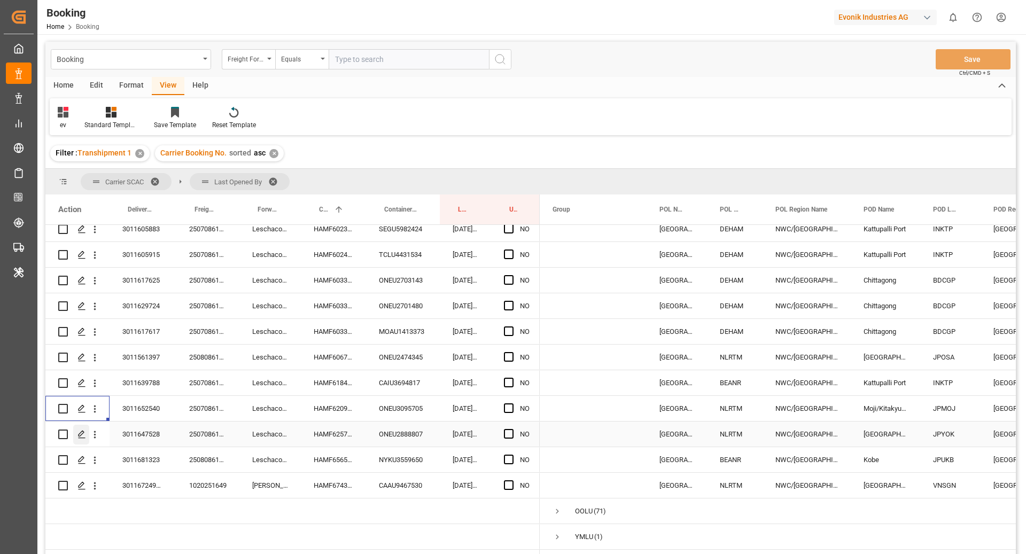
click at [88, 428] on div "Press SPACE to select this row." at bounding box center [81, 435] width 16 height 20
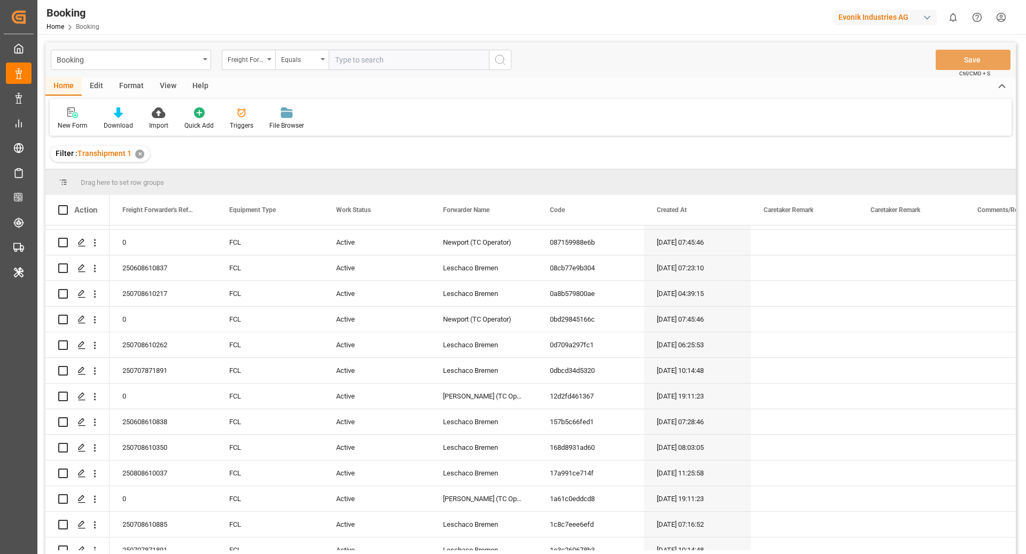
scroll to position [392, 0]
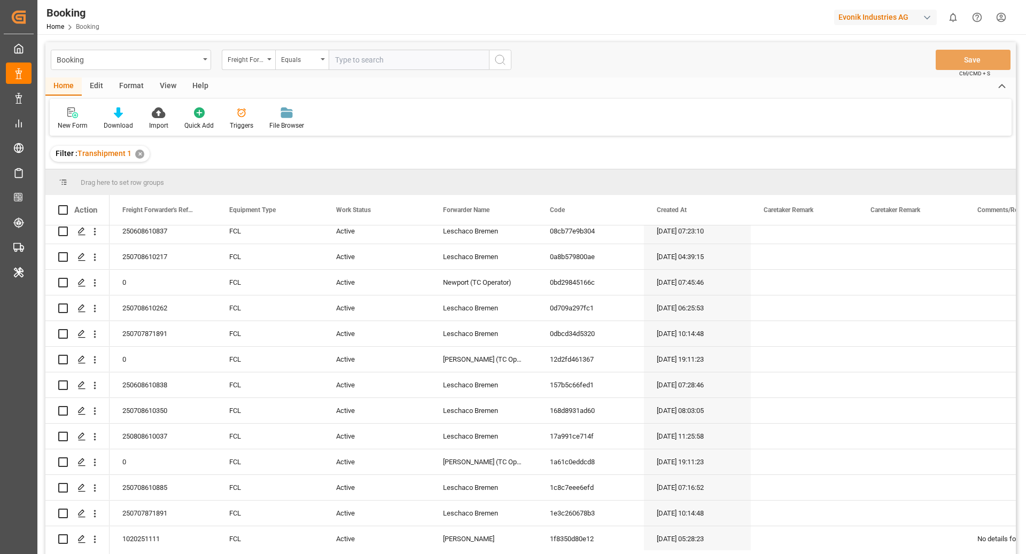
click at [135, 84] on div "Format" at bounding box center [131, 87] width 41 height 18
click at [82, 127] on div "Filter Rows" at bounding box center [74, 126] width 32 height 10
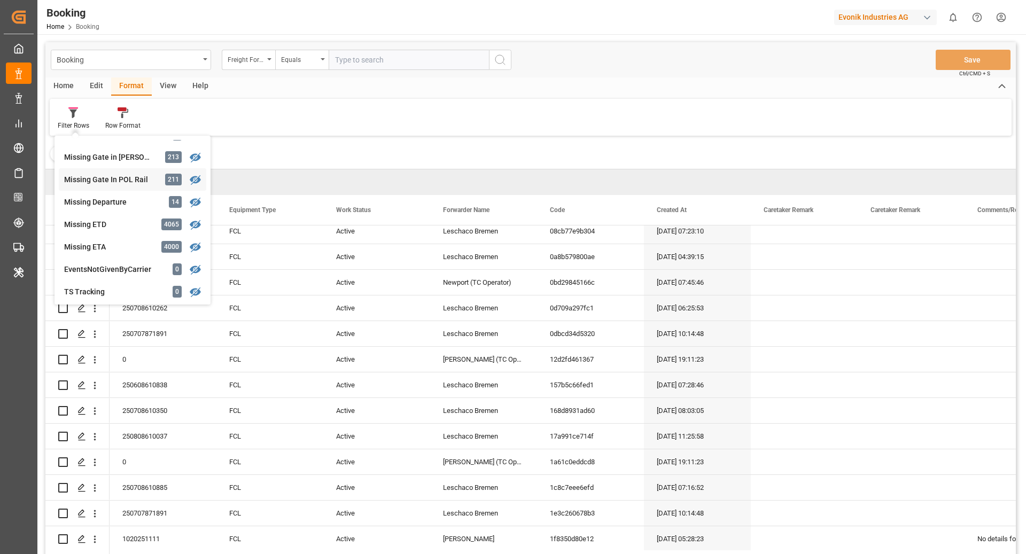
scroll to position [295, 0]
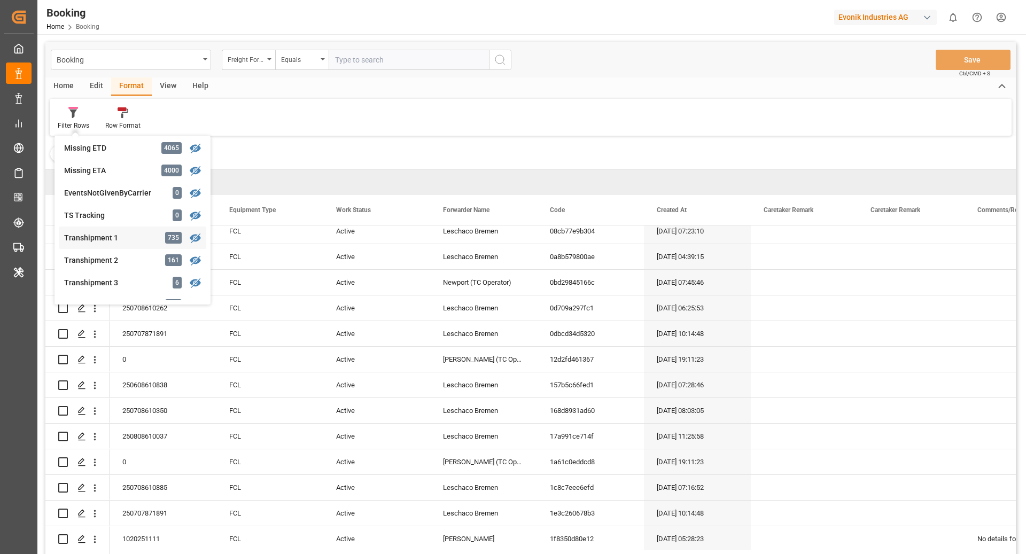
click at [121, 233] on div "Transhipment 1" at bounding box center [111, 238] width 94 height 11
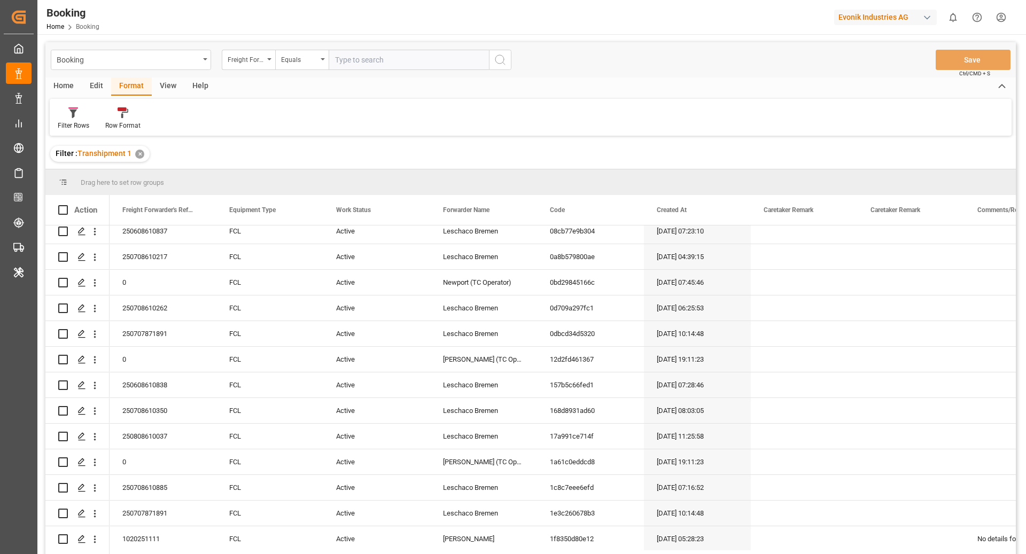
click at [153, 88] on div "View" at bounding box center [168, 87] width 33 height 18
click at [73, 125] on div "Default" at bounding box center [68, 126] width 21 height 10
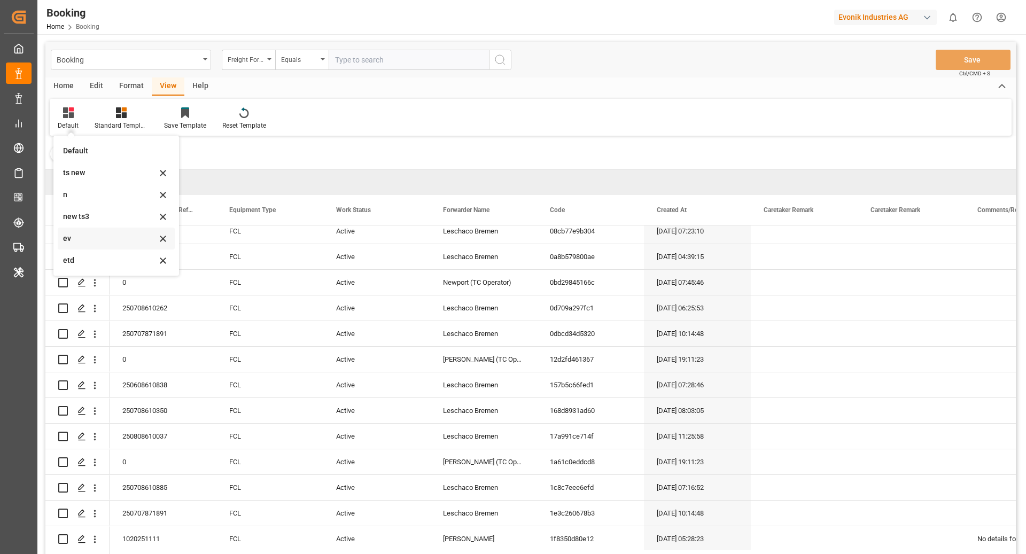
click at [112, 241] on div "ev" at bounding box center [110, 238] width 94 height 11
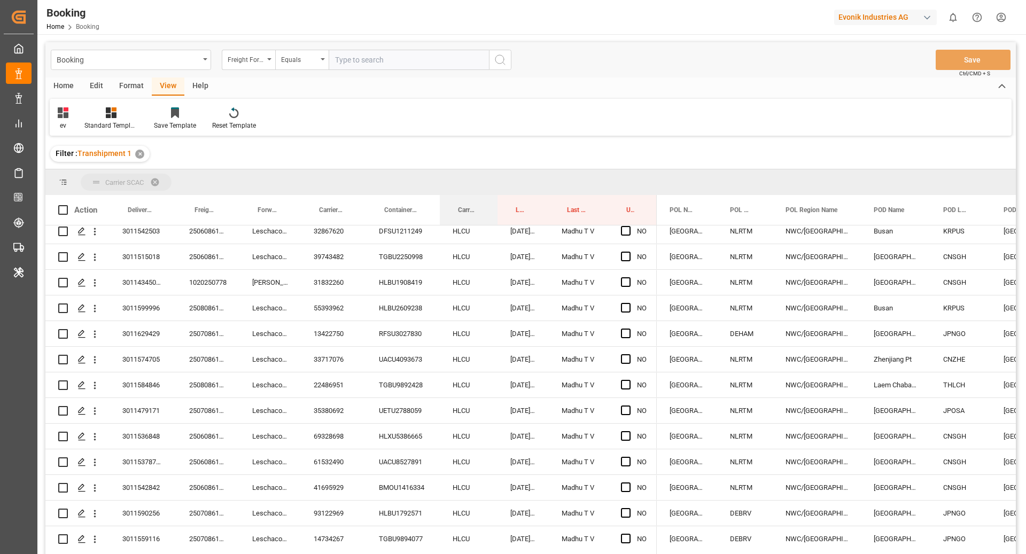
drag, startPoint x: 462, startPoint y: 210, endPoint x: 458, endPoint y: 185, distance: 25.5
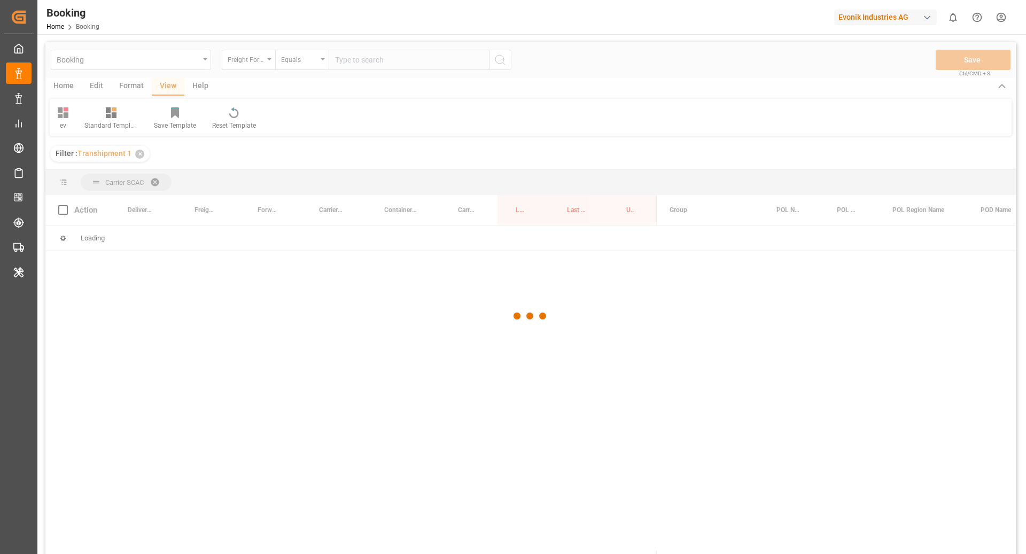
scroll to position [0, 0]
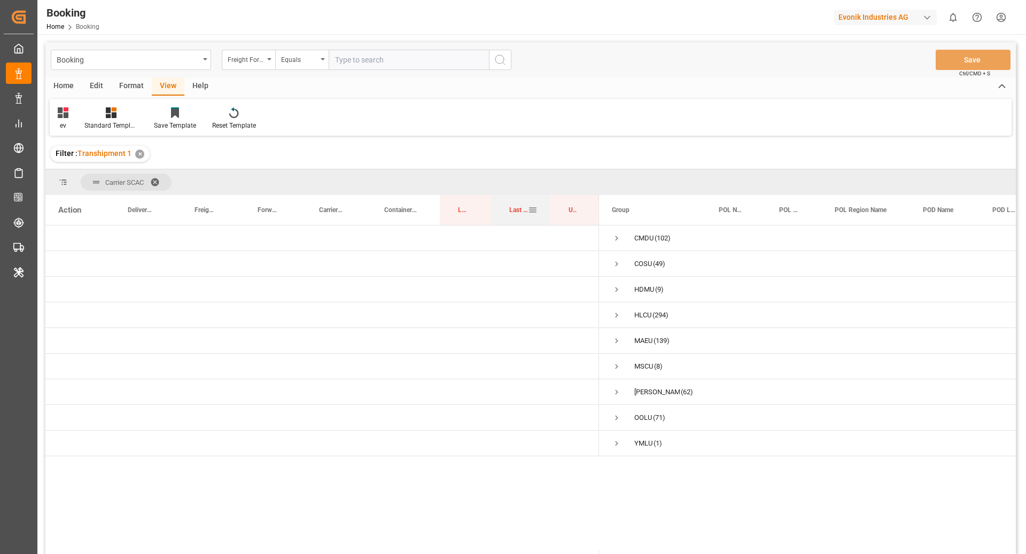
drag, startPoint x: 519, startPoint y: 212, endPoint x: 516, endPoint y: 195, distance: 17.2
click at [516, 195] on div "Last Opened By" at bounding box center [518, 210] width 19 height 30
drag, startPoint x: 511, startPoint y: 213, endPoint x: 510, endPoint y: 194, distance: 18.7
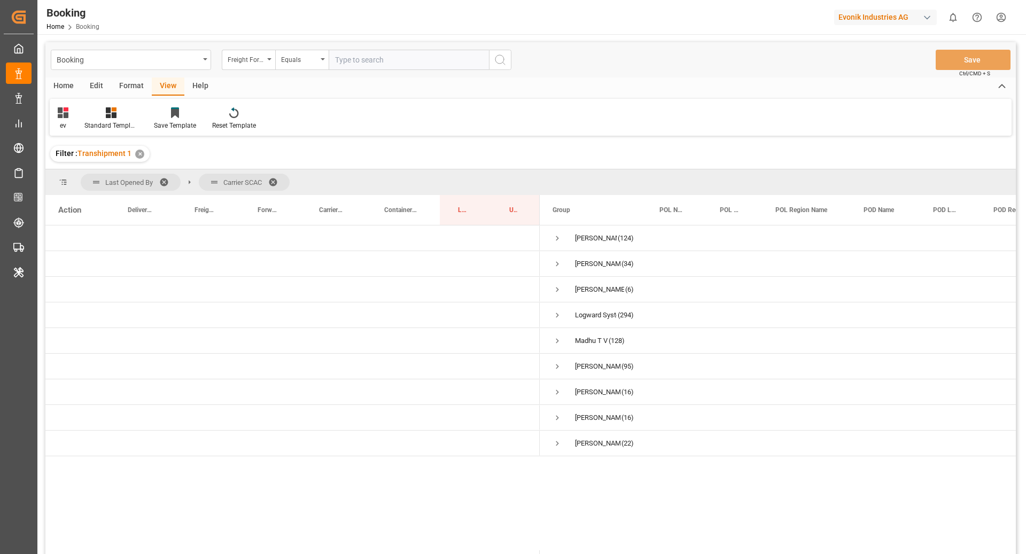
drag, startPoint x: 128, startPoint y: 174, endPoint x: 174, endPoint y: 180, distance: 46.9
click at [174, 180] on span "Last Opened By" at bounding box center [131, 182] width 100 height 17
drag, startPoint x: 237, startPoint y: 175, endPoint x: 182, endPoint y: 181, distance: 55.3
click at [182, 181] on div "Last Opened By Carrier SCAC" at bounding box center [185, 182] width 209 height 17
click at [161, 177] on span at bounding box center [167, 182] width 17 height 10
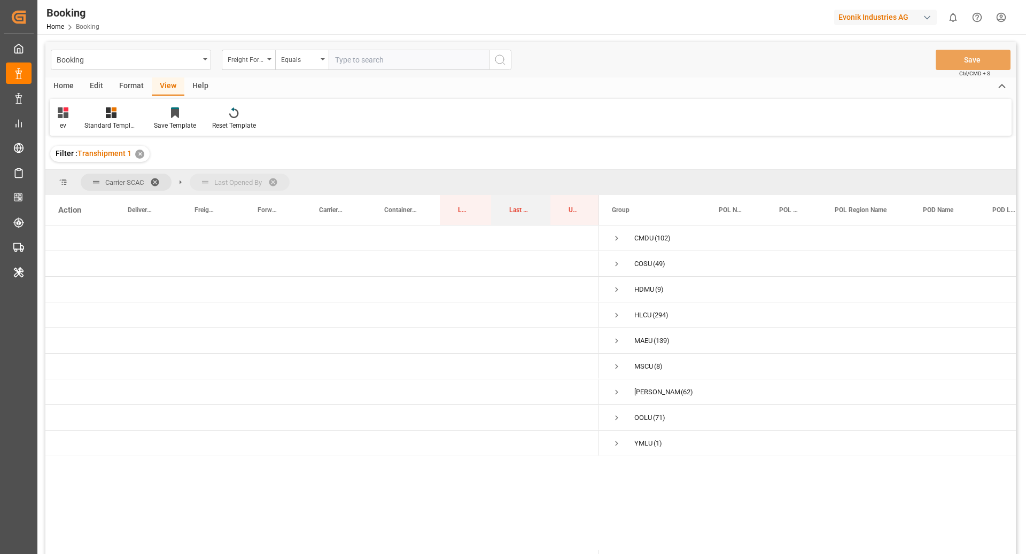
drag, startPoint x: 514, startPoint y: 214, endPoint x: 509, endPoint y: 184, distance: 30.3
